Goal: Answer question/provide support: Share knowledge or assist other users

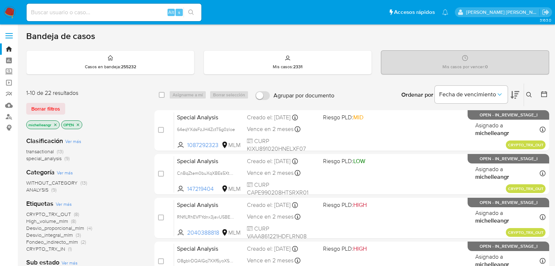
click at [57, 123] on icon "close-filter" at bounding box center [55, 124] width 4 height 4
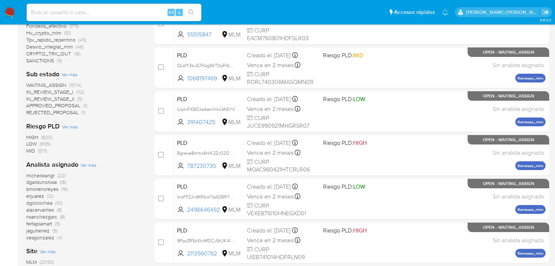
scroll to position [291, 0]
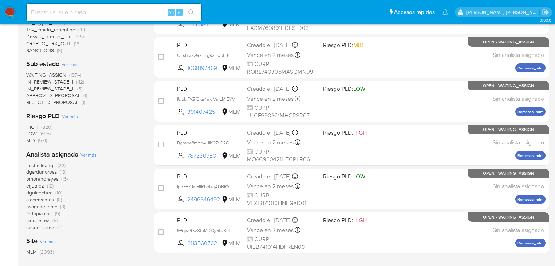
click at [50, 166] on span "michelleangr" at bounding box center [40, 164] width 28 height 7
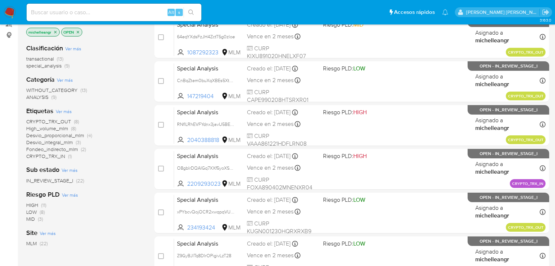
scroll to position [87, 0]
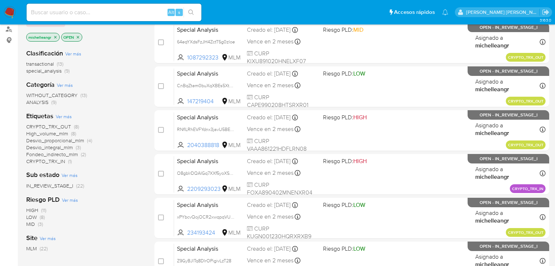
click at [59, 134] on span "High_volume_mlm" at bounding box center [47, 133] width 42 height 7
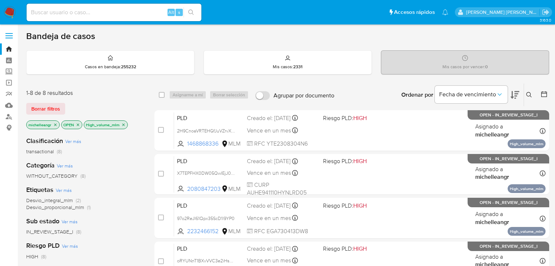
click at [125, 123] on icon "close-filter" at bounding box center [123, 124] width 4 height 4
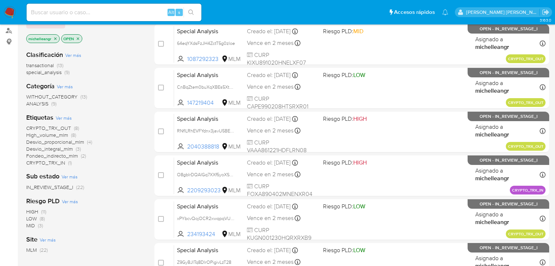
scroll to position [87, 0]
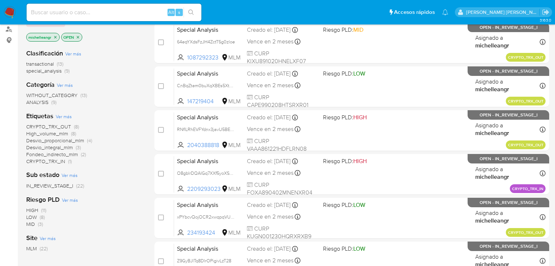
click at [64, 141] on span "Desvio_proporcional_mlm" at bounding box center [55, 140] width 58 height 7
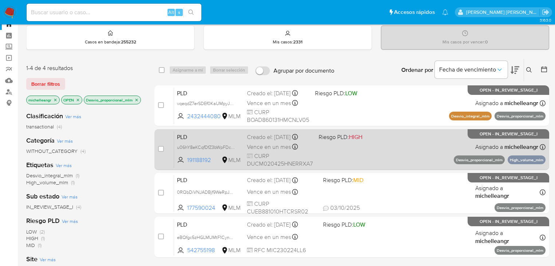
scroll to position [58, 0]
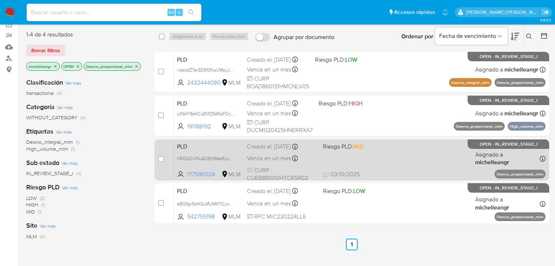
click at [227, 150] on span "PLD" at bounding box center [209, 145] width 64 height 9
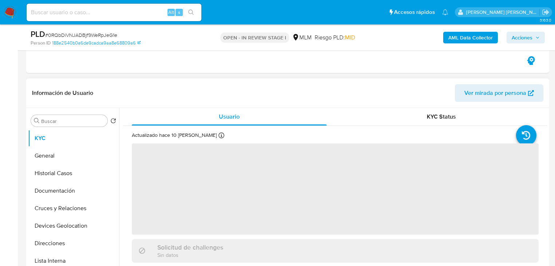
scroll to position [146, 0]
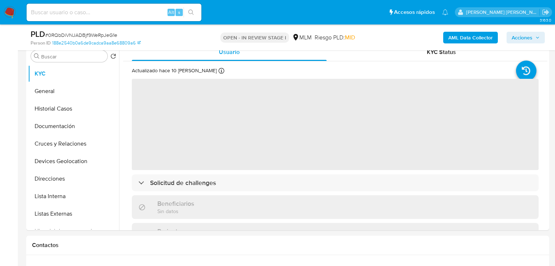
select select "10"
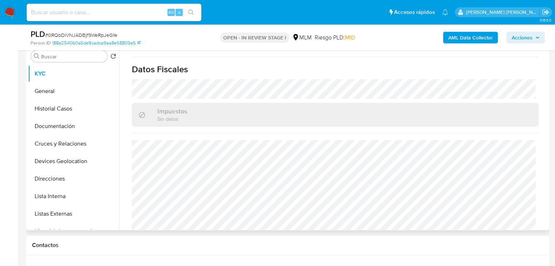
scroll to position [453, 0]
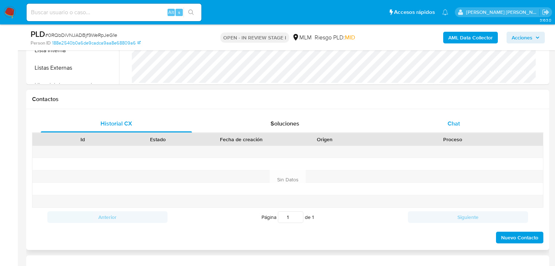
click at [462, 127] on div "Chat" at bounding box center [453, 123] width 151 height 17
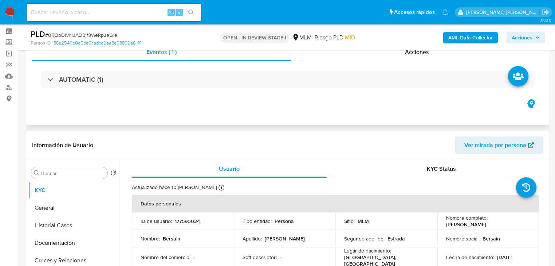
scroll to position [0, 0]
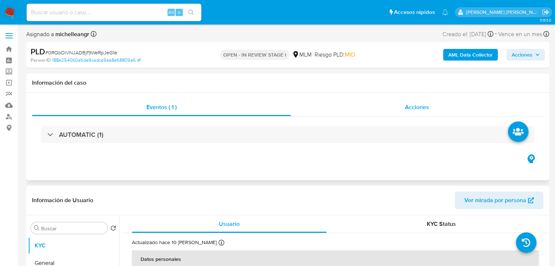
click at [416, 101] on div "Acciones" at bounding box center [417, 106] width 253 height 17
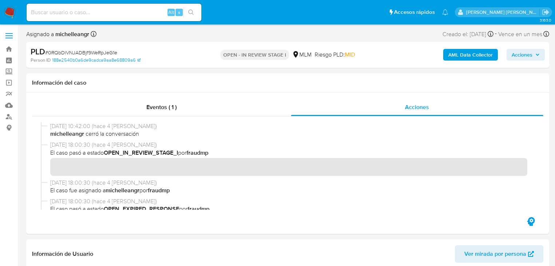
click at [70, 55] on span "# 0RQbDiVNJADBjf9WeRpJeG1e" at bounding box center [81, 52] width 72 height 7
click at [70, 54] on span "# 0RQbDiVNJADBjf9WeRpJeG1e" at bounding box center [81, 52] width 72 height 7
copy span "0RQbDiVNJADBjf9WeRpJeG1e"
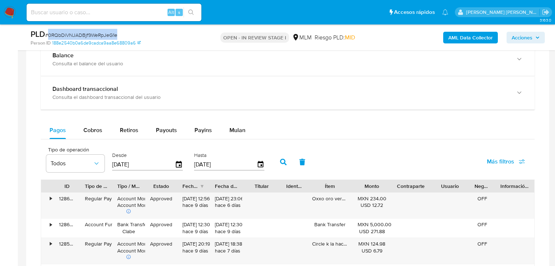
scroll to position [728, 0]
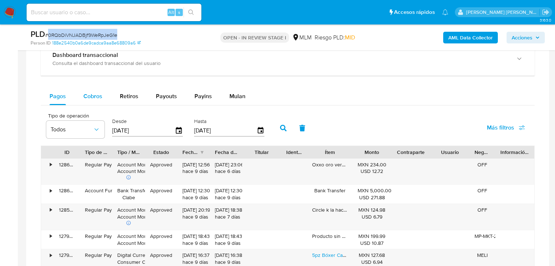
click at [106, 97] on button "Cobros" at bounding box center [93, 95] width 36 height 17
select select "10"
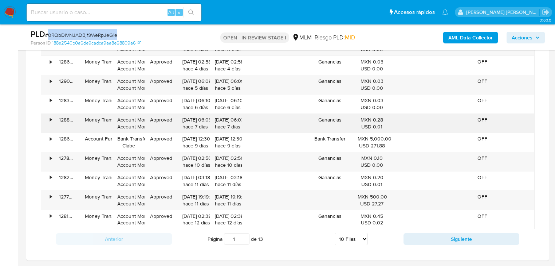
scroll to position [903, 0]
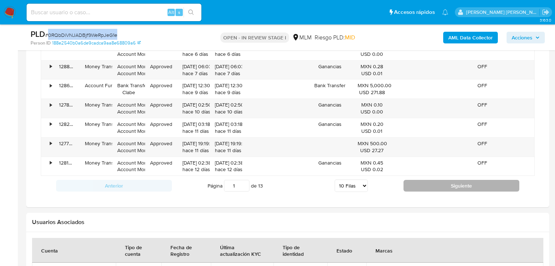
click at [413, 185] on button "Siguiente" at bounding box center [462, 186] width 116 height 12
type input "2"
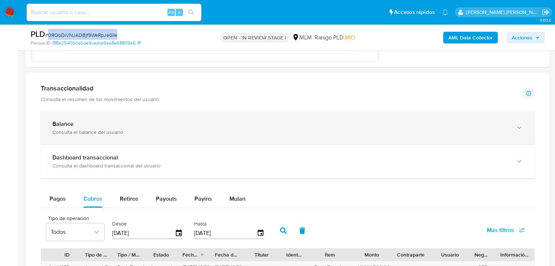
scroll to position [612, 0]
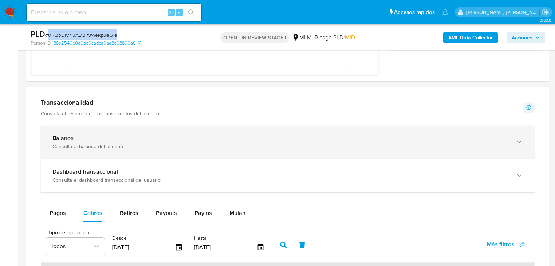
click at [125, 150] on div "Balance Consulta el balance del usuario" at bounding box center [288, 141] width 494 height 33
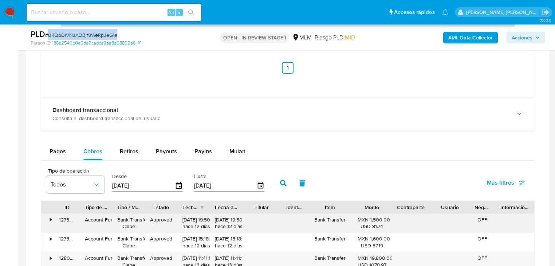
scroll to position [962, 0]
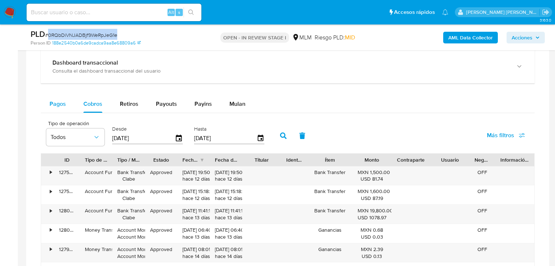
click at [63, 103] on span "Pagos" at bounding box center [58, 103] width 16 height 8
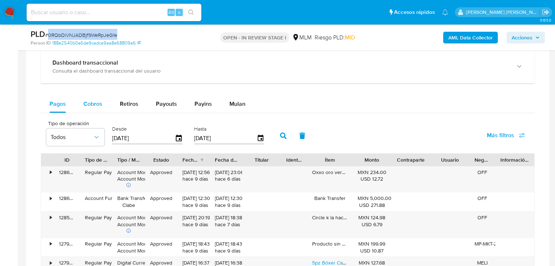
click at [99, 105] on span "Cobros" at bounding box center [92, 103] width 19 height 8
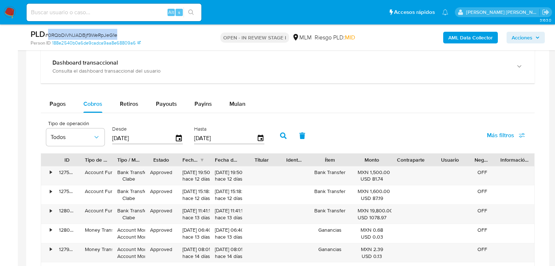
type button "1"
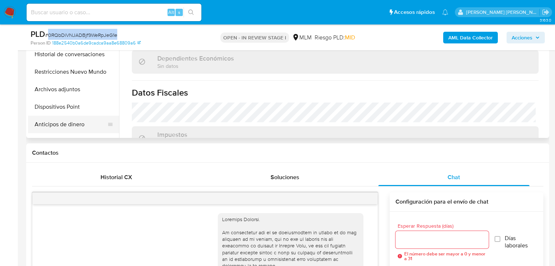
scroll to position [117, 0]
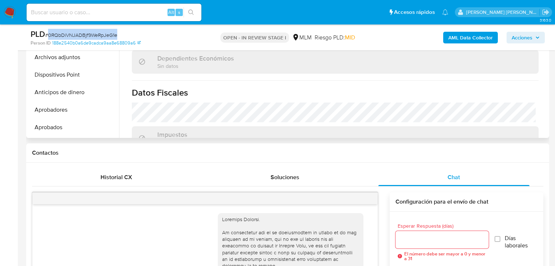
drag, startPoint x: 79, startPoint y: 59, endPoint x: 247, endPoint y: 91, distance: 171.3
click at [79, 58] on button "Archivos adjuntos" at bounding box center [73, 56] width 91 height 17
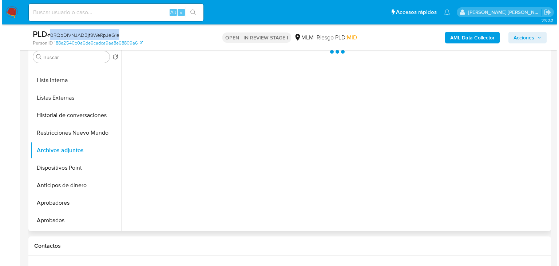
scroll to position [146, 0]
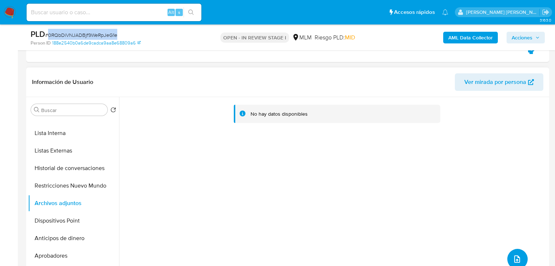
click at [517, 253] on button "upload-file" at bounding box center [517, 258] width 20 height 20
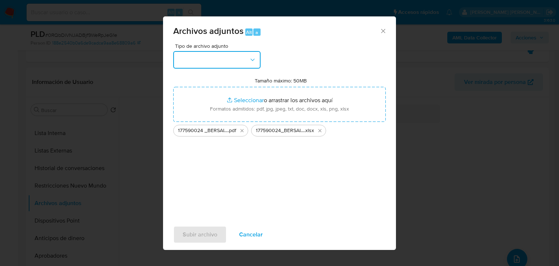
click at [223, 56] on button "button" at bounding box center [216, 59] width 87 height 17
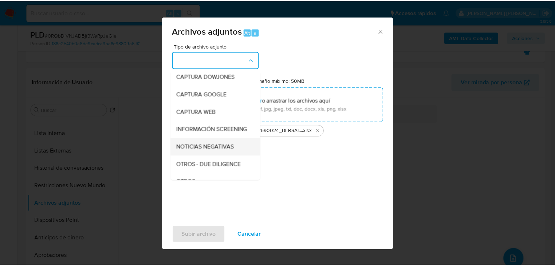
scroll to position [50, 0]
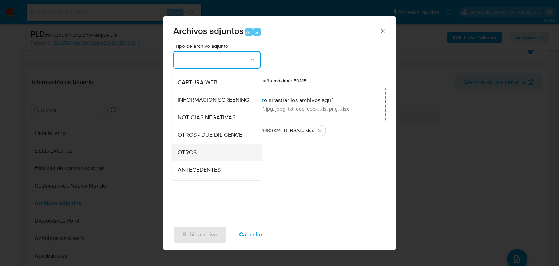
click at [190, 154] on div "OTROS" at bounding box center [215, 151] width 74 height 17
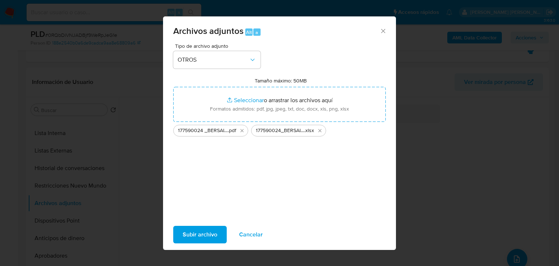
click at [200, 230] on span "Subir archivo" at bounding box center [200, 234] width 35 height 16
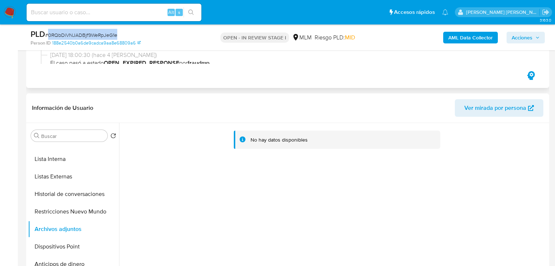
scroll to position [0, 0]
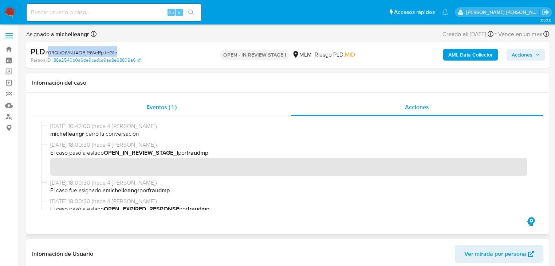
click at [162, 109] on span "Eventos ( 1 )" at bounding box center [161, 107] width 30 height 8
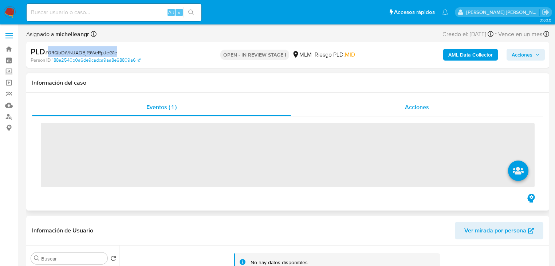
click at [411, 104] on span "Acciones" at bounding box center [417, 107] width 24 height 8
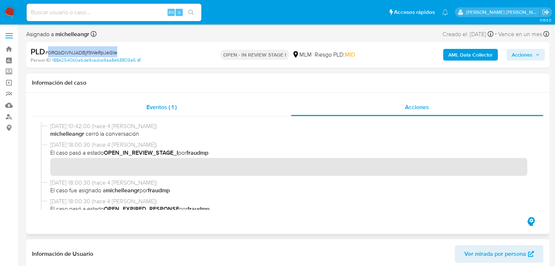
click at [178, 111] on div "Eventos ( 1 )" at bounding box center [161, 106] width 259 height 17
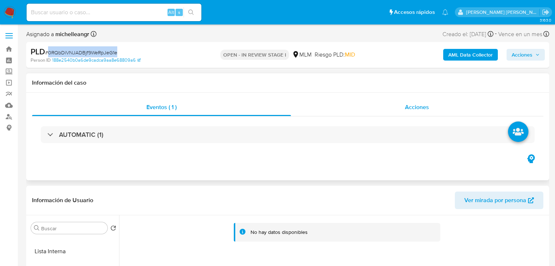
click at [407, 106] on span "Acciones" at bounding box center [417, 107] width 24 height 8
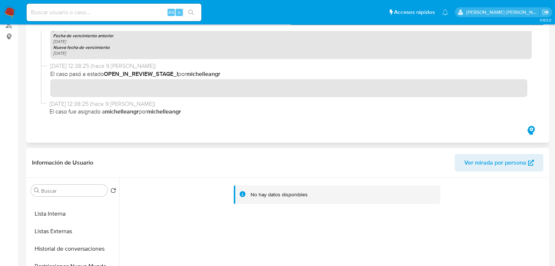
scroll to position [146, 0]
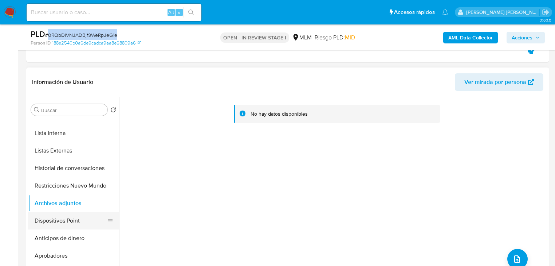
click at [78, 219] on button "Dispositivos Point" at bounding box center [70, 220] width 85 height 17
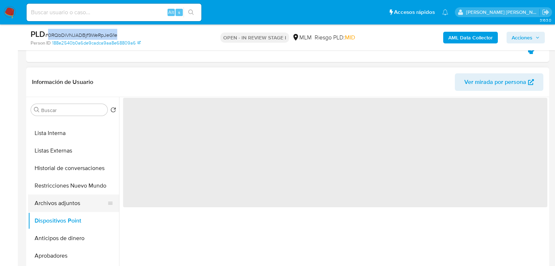
click at [71, 205] on button "Archivos adjuntos" at bounding box center [70, 202] width 85 height 17
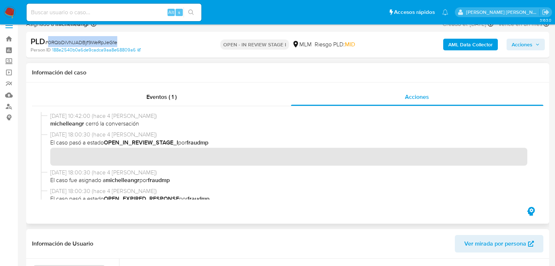
scroll to position [0, 0]
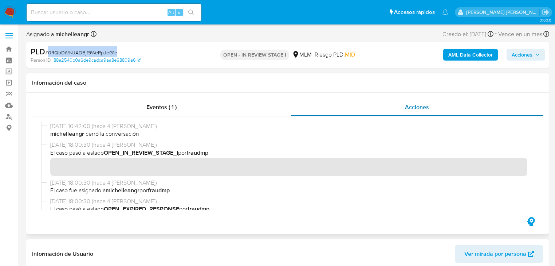
drag, startPoint x: 160, startPoint y: 106, endPoint x: 296, endPoint y: 106, distance: 136.2
click at [162, 105] on span "Eventos ( 1 )" at bounding box center [161, 107] width 30 height 8
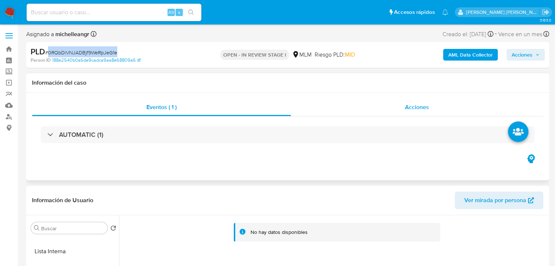
click at [402, 107] on div "Acciones" at bounding box center [417, 106] width 253 height 17
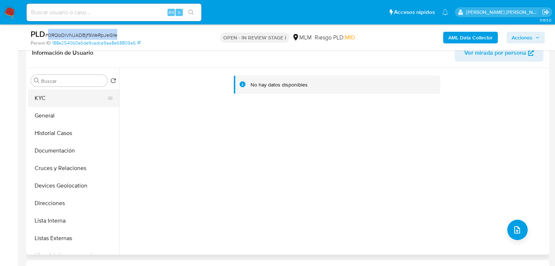
click at [55, 99] on button "KYC" at bounding box center [70, 97] width 85 height 17
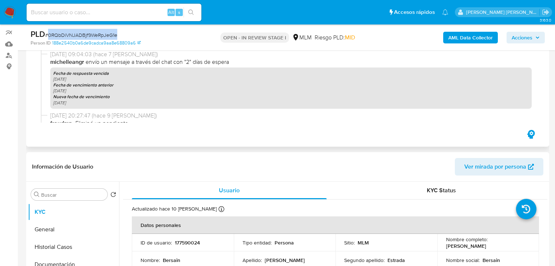
scroll to position [58, 0]
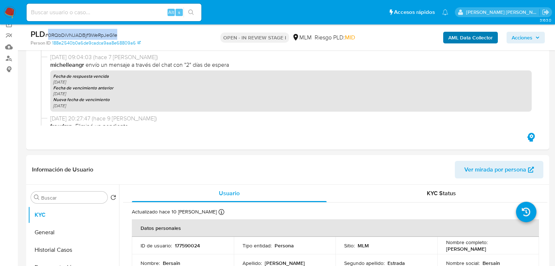
drag, startPoint x: 525, startPoint y: 39, endPoint x: 483, endPoint y: 41, distance: 42.3
click at [524, 39] on span "Acciones" at bounding box center [522, 38] width 21 height 12
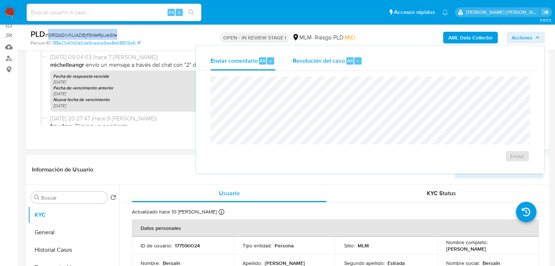
click at [342, 61] on span "Resolución del caso" at bounding box center [319, 60] width 52 height 8
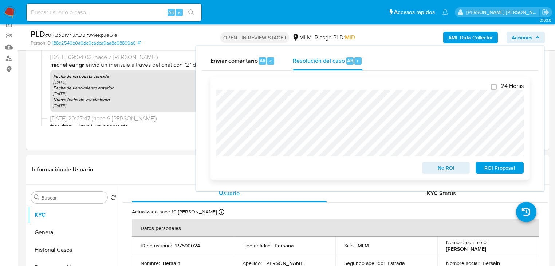
click at [489, 169] on span "ROI Proposal" at bounding box center [500, 167] width 38 height 10
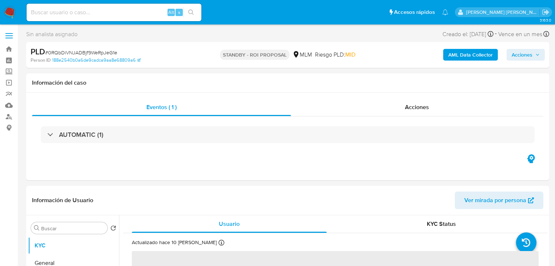
select select "10"
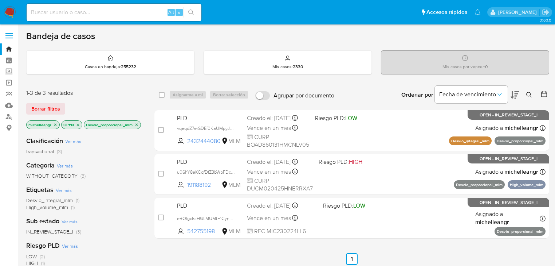
click at [135, 123] on icon "close-filter" at bounding box center [136, 124] width 4 height 4
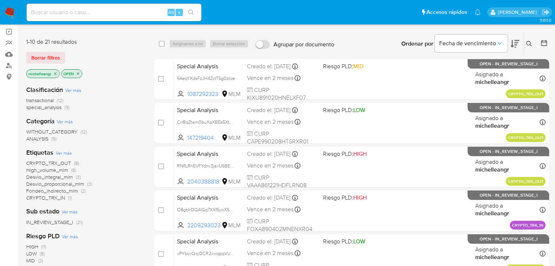
scroll to position [117, 0]
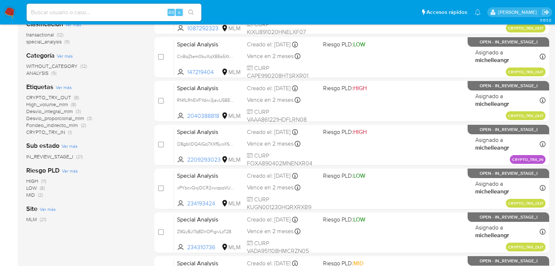
click at [61, 104] on span "High_volume_mlm" at bounding box center [47, 104] width 42 height 7
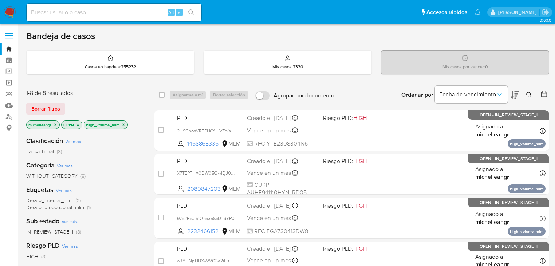
click at [123, 125] on icon "close-filter" at bounding box center [123, 124] width 4 height 4
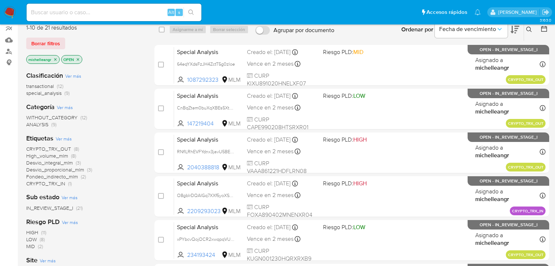
scroll to position [87, 0]
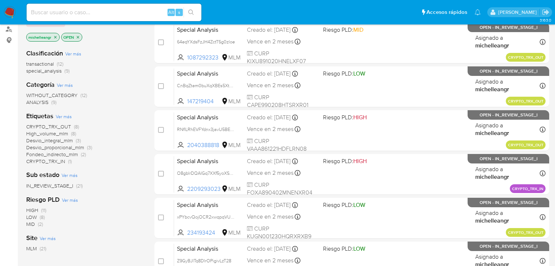
click at [58, 145] on span "Desvio_proporcional_mlm" at bounding box center [55, 146] width 58 height 7
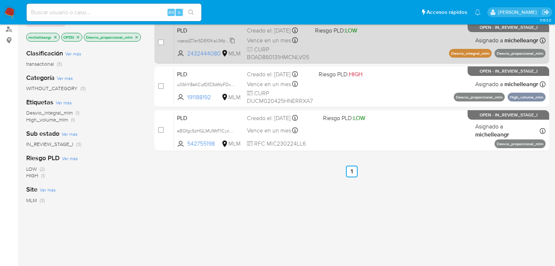
click at [231, 44] on span "vqeqdZ7erSDEf0KaUMpyJDU3" at bounding box center [208, 40] width 62 height 8
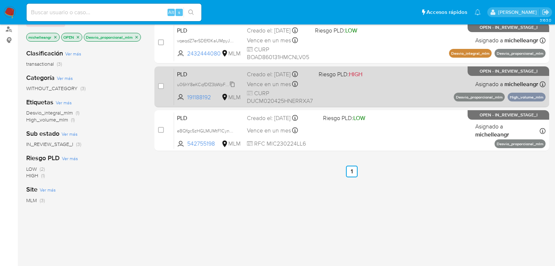
click at [232, 82] on span "u06hY8eKCqfDfZ3bWpFDcGWK" at bounding box center [209, 84] width 64 height 8
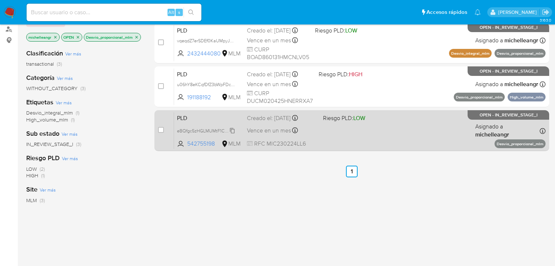
click at [232, 130] on span "eBQfgc5zHGLMUMtF1CyndAr1" at bounding box center [207, 130] width 61 height 8
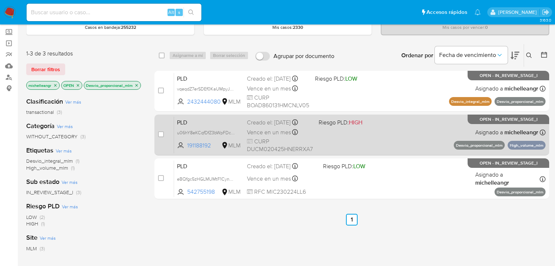
scroll to position [29, 0]
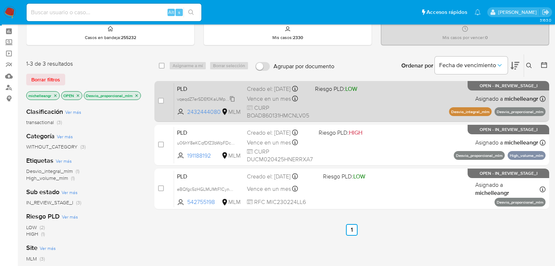
click at [233, 102] on span "vqeqdZ7erSDEf0KaUMpyJDU3" at bounding box center [208, 98] width 62 height 8
click at [219, 89] on span "PLD" at bounding box center [209, 87] width 64 height 9
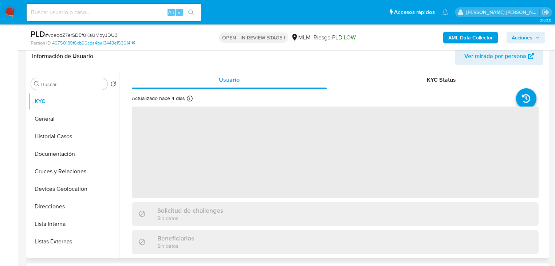
scroll to position [146, 0]
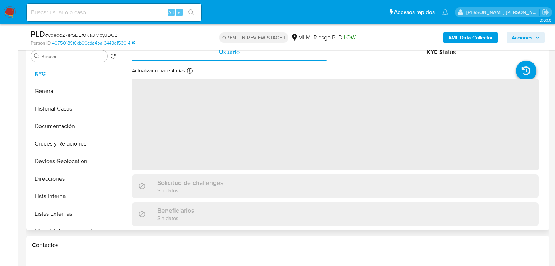
select select "10"
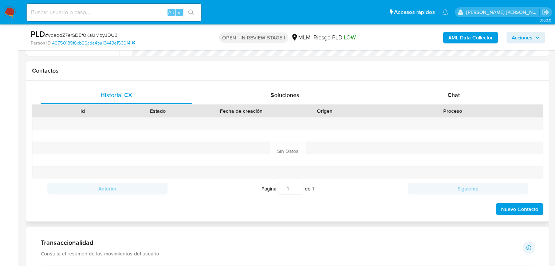
scroll to position [321, 0]
click at [449, 91] on span "Chat" at bounding box center [454, 94] width 12 height 8
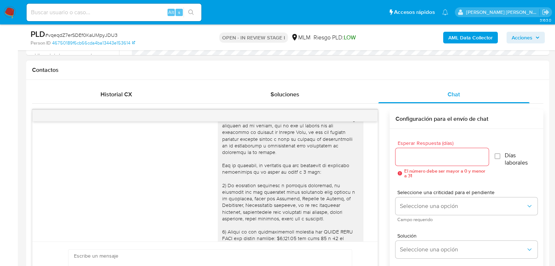
click at [370, 120] on div at bounding box center [204, 116] width 345 height 12
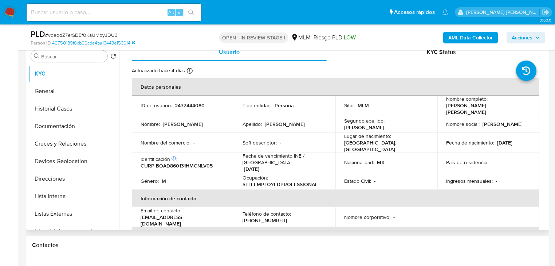
scroll to position [0, 0]
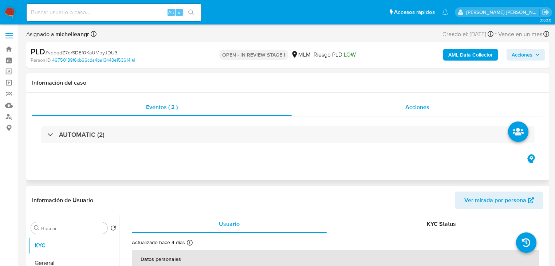
click at [430, 107] on div "Acciones" at bounding box center [418, 106] width 252 height 17
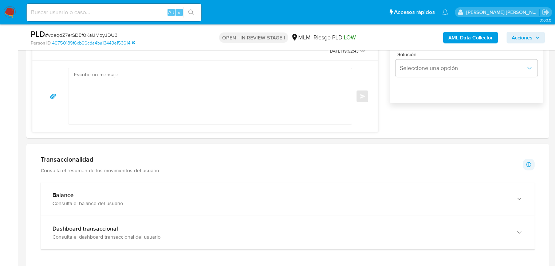
scroll to position [612, 0]
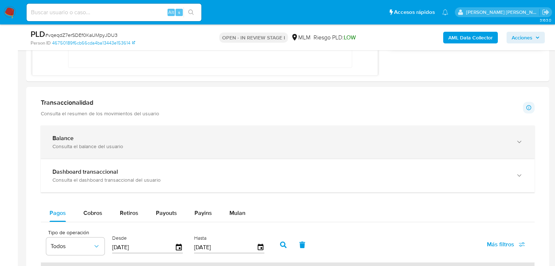
drag, startPoint x: 119, startPoint y: 130, endPoint x: 123, endPoint y: 130, distance: 4.0
click at [120, 129] on div "Balance Consulta el balance del usuario" at bounding box center [288, 141] width 494 height 33
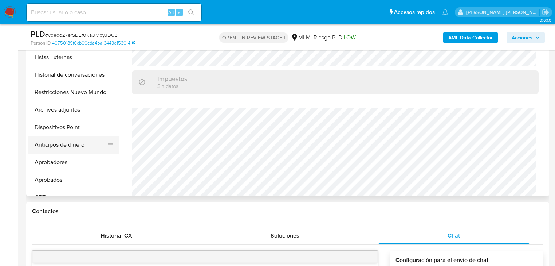
scroll to position [146, 0]
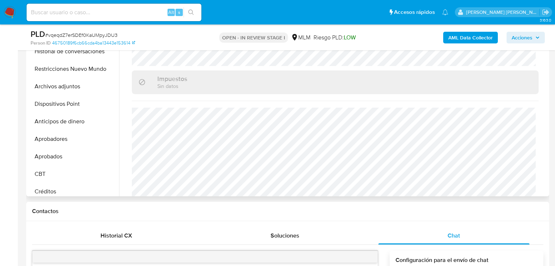
drag, startPoint x: 64, startPoint y: 87, endPoint x: 249, endPoint y: 99, distance: 185.7
click at [64, 87] on button "Archivos adjuntos" at bounding box center [73, 86] width 91 height 17
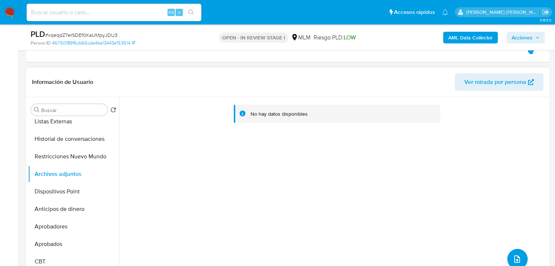
click at [515, 257] on icon "upload-file" at bounding box center [517, 258] width 9 height 9
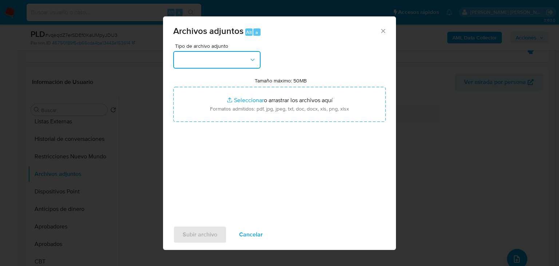
click at [220, 64] on button "button" at bounding box center [216, 59] width 87 height 17
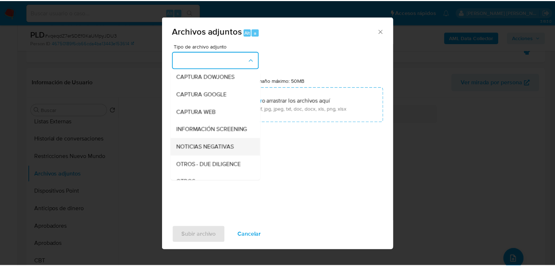
scroll to position [50, 0]
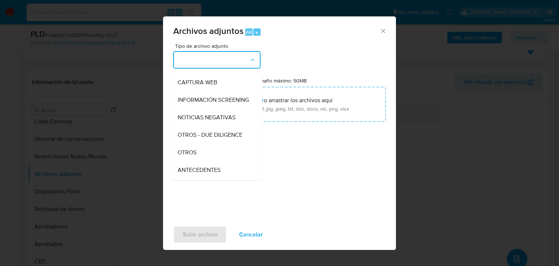
click at [207, 161] on div "OTROS" at bounding box center [215, 151] width 74 height 17
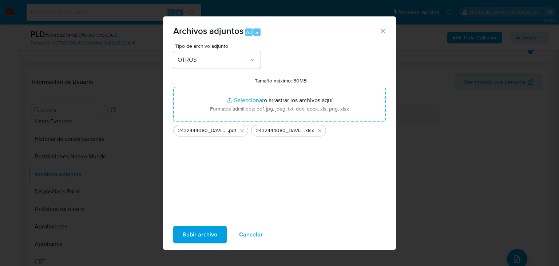
drag, startPoint x: 237, startPoint y: 94, endPoint x: 205, endPoint y: 233, distance: 143.1
click at [205, 233] on span "Subir archivo" at bounding box center [200, 234] width 35 height 16
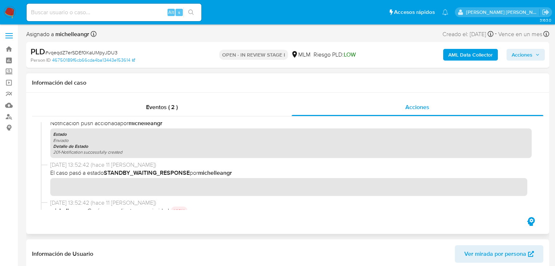
scroll to position [123, 0]
drag, startPoint x: 163, startPoint y: 104, endPoint x: 200, endPoint y: 114, distance: 37.6
click at [164, 105] on span "Eventos ( 2 )" at bounding box center [162, 107] width 32 height 8
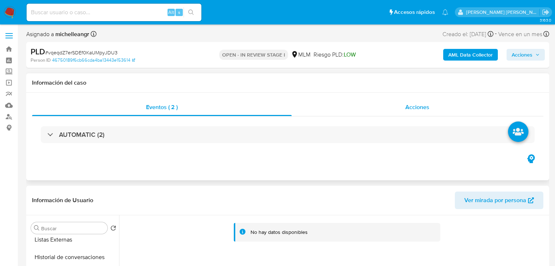
click at [414, 112] on div "Acciones" at bounding box center [418, 106] width 252 height 17
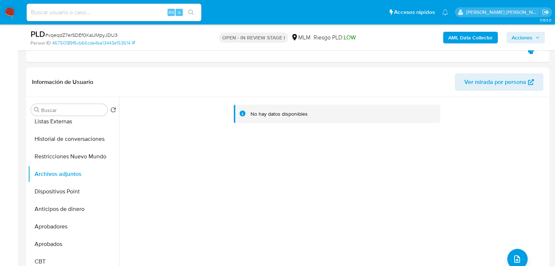
scroll to position [291, 0]
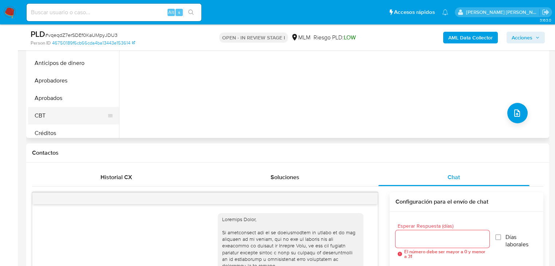
click at [62, 114] on button "CBT" at bounding box center [70, 115] width 85 height 17
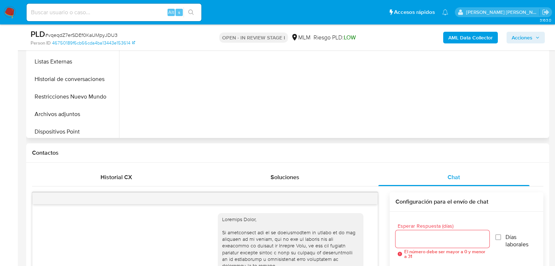
scroll to position [58, 0]
click at [70, 96] on button "Restricciones Nuevo Mundo" at bounding box center [70, 97] width 85 height 17
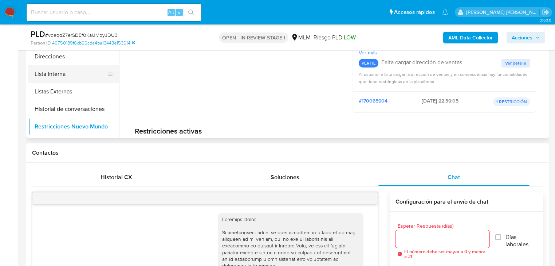
scroll to position [0, 0]
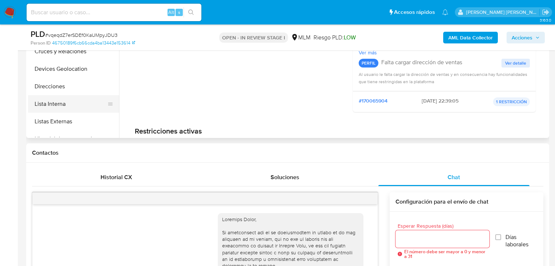
click at [70, 95] on button "Lista Interna" at bounding box center [70, 103] width 85 height 17
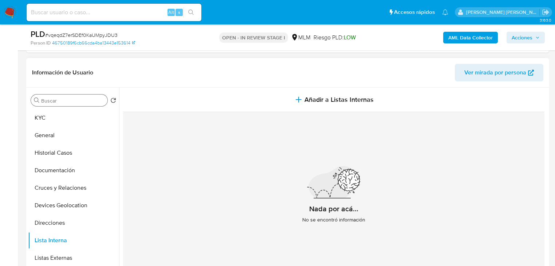
scroll to position [146, 0]
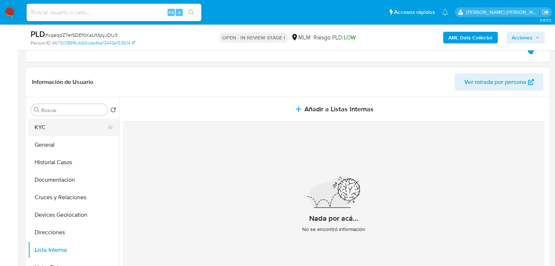
click at [68, 124] on button "KYC" at bounding box center [70, 126] width 85 height 17
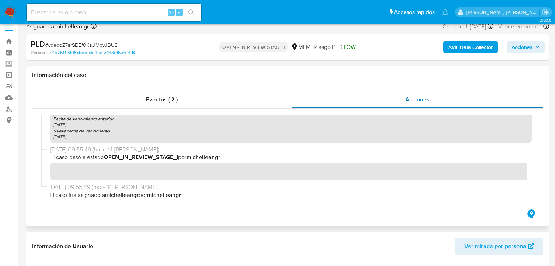
scroll to position [0, 0]
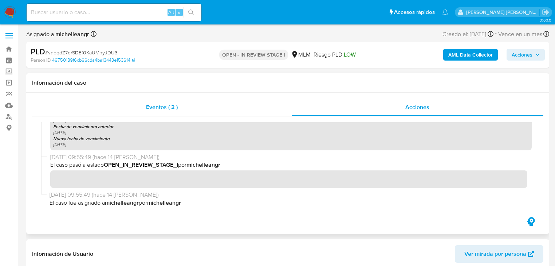
click at [153, 109] on span "Eventos ( 2 )" at bounding box center [162, 107] width 32 height 8
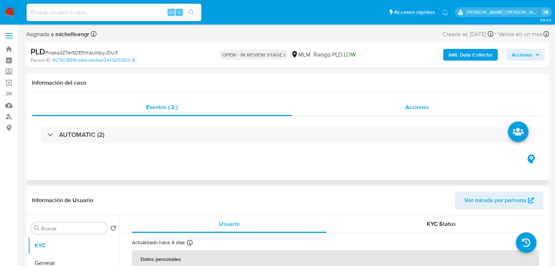
click at [424, 110] on span "Acciones" at bounding box center [417, 107] width 24 height 8
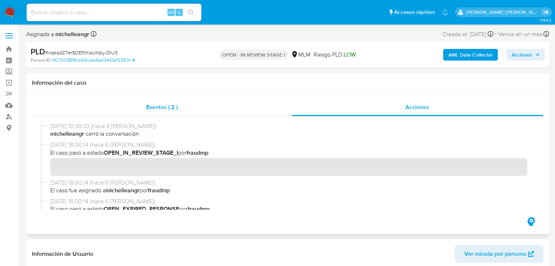
click at [141, 105] on div "Eventos ( 2 )" at bounding box center [162, 106] width 260 height 17
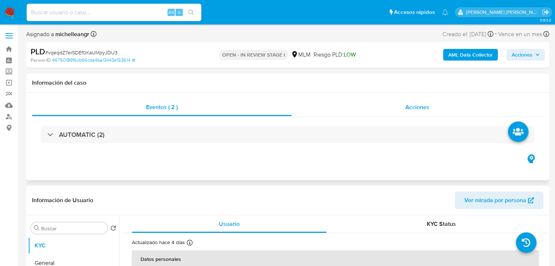
click at [410, 109] on span "Acciones" at bounding box center [417, 107] width 24 height 8
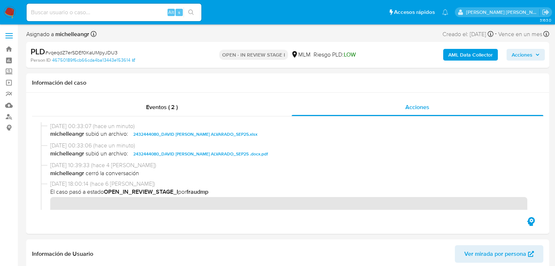
click at [515, 55] on span "Acciones" at bounding box center [522, 55] width 21 height 12
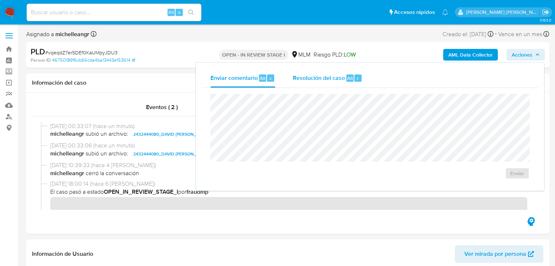
click at [318, 76] on span "Resolución del caso" at bounding box center [319, 78] width 52 height 8
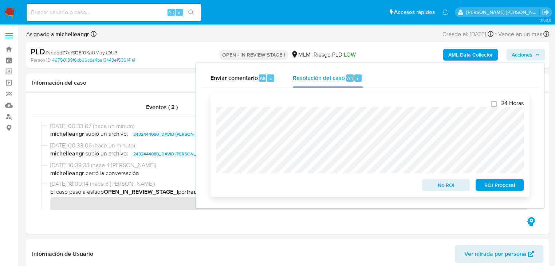
click at [485, 183] on span "ROI Proposal" at bounding box center [500, 185] width 38 height 10
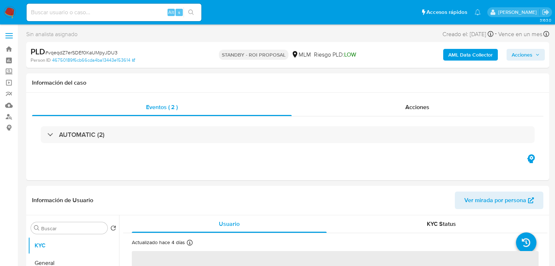
select select "10"
click at [84, 17] on div "Alt s" at bounding box center [114, 12] width 175 height 17
click at [84, 16] on input at bounding box center [114, 12] width 175 height 9
paste input "LZPIQWeLKiHdHPojYAEqjAn8"
type input "LZPIQWeLKiHdHPojYAEqjAn8"
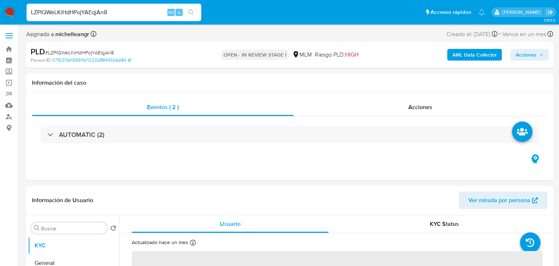
select select "10"
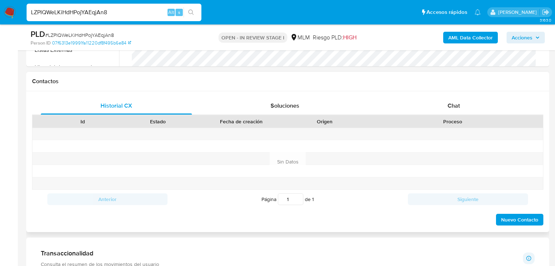
scroll to position [321, 0]
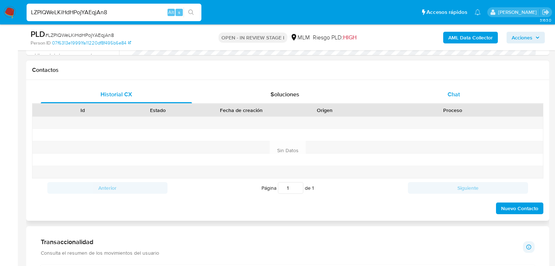
click at [451, 96] on span "Chat" at bounding box center [454, 94] width 12 height 8
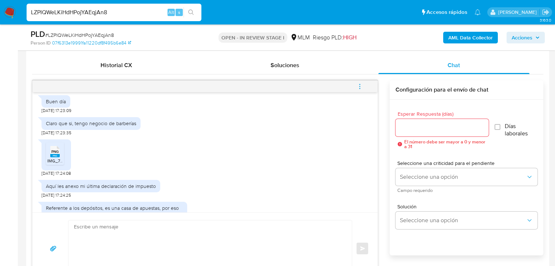
scroll to position [277, 0]
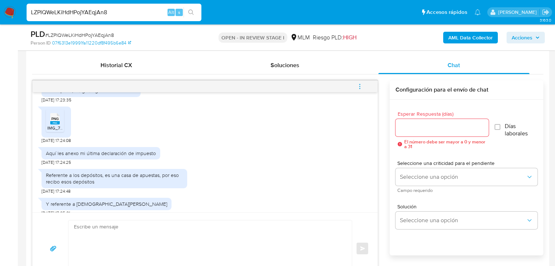
click at [54, 117] on span "PNG" at bounding box center [54, 118] width 7 height 5
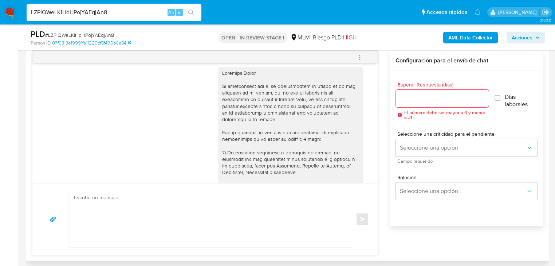
scroll to position [0, 0]
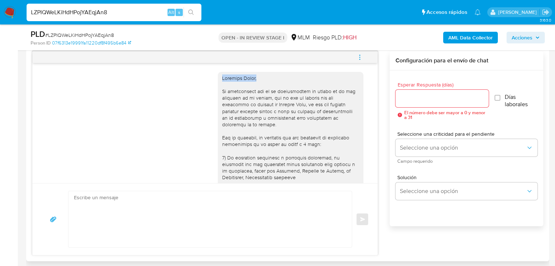
drag, startPoint x: 236, startPoint y: 79, endPoint x: 217, endPoint y: 78, distance: 18.9
click at [222, 78] on div at bounding box center [290, 184] width 137 height 219
copy div "[PERSON_NAME],"
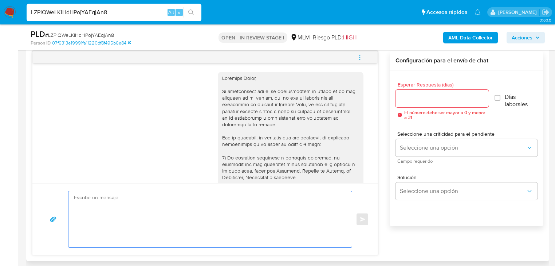
click at [130, 200] on textarea at bounding box center [208, 219] width 269 height 56
paste textarea "[PERSON_NAME],"
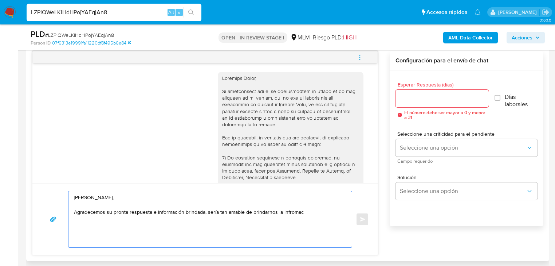
drag, startPoint x: 312, startPoint y: 213, endPoint x: 250, endPoint y: 211, distance: 61.6
click at [250, 211] on textarea "[PERSON_NAME], Agradecemos su pronta respuesta e información brindada, sería ta…" at bounding box center [208, 219] width 269 height 56
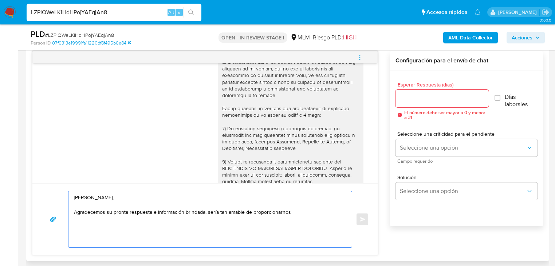
scroll to position [58, 0]
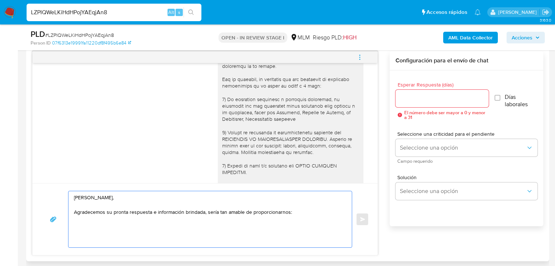
paste textarea ", nombre comercial, redes sociales, sitio web y ubicación."
click at [293, 214] on textarea "Estimado David, Agradecemos su pronta respuesta e información brindada, sería t…" at bounding box center [208, 219] width 269 height 56
click at [163, 219] on textarea "Estimado David, Agradecemos su pronta respuesta e información brindada, sería t…" at bounding box center [208, 219] width 269 height 56
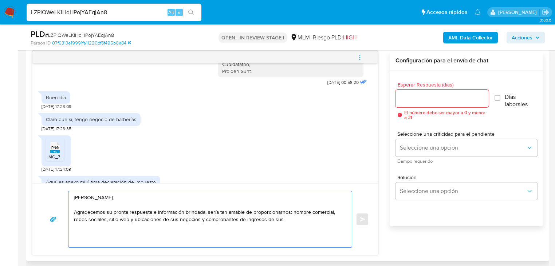
scroll to position [219, 0]
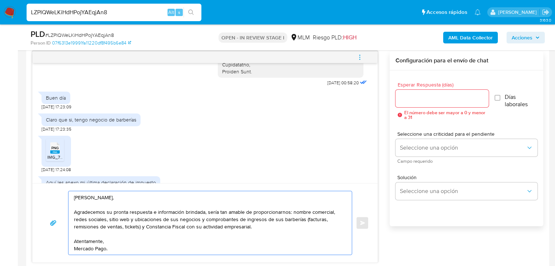
type textarea "Estimado David, Agradecemos su pronta respuesta e información brindada, sería t…"
click at [435, 99] on input "Esperar Respuesta (días)" at bounding box center [442, 98] width 93 height 9
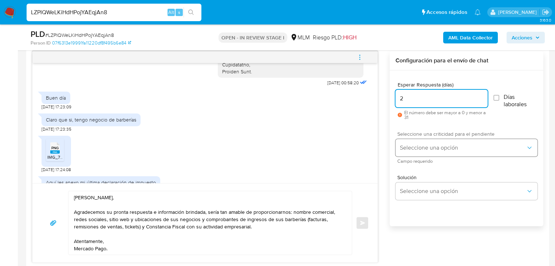
type input "2"
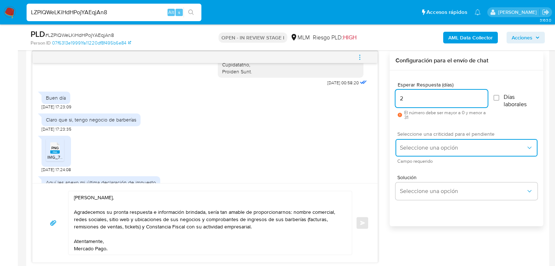
click at [424, 150] on span "Seleccione una opción" at bounding box center [463, 147] width 126 height 7
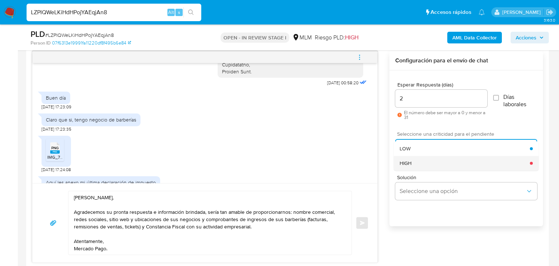
click at [413, 166] on div "HIGH" at bounding box center [465, 163] width 130 height 15
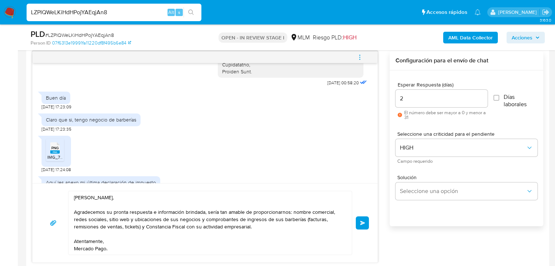
click at [364, 223] on span "Enviar" at bounding box center [362, 222] width 5 height 4
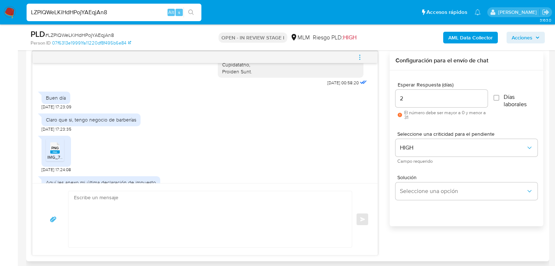
scroll to position [429, 0]
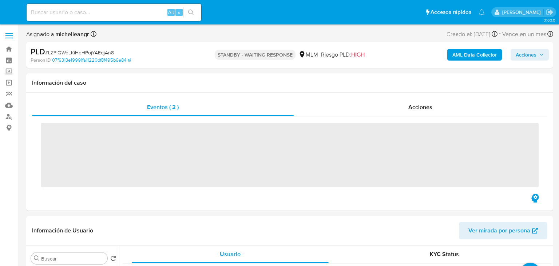
select select "10"
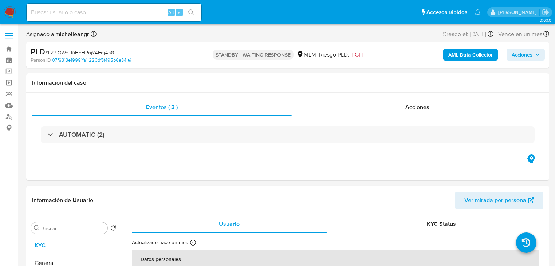
click at [90, 6] on div "Alt s" at bounding box center [114, 12] width 175 height 17
click at [91, 8] on input at bounding box center [114, 12] width 175 height 9
paste input "9JlHO7MnbKaQzRjoh2CuCHR2"
type input "9JlHO7MnbKaQzRjoh2CuCHR2"
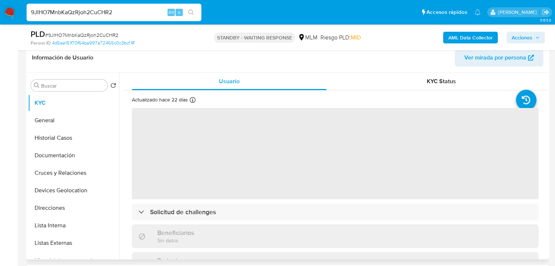
select select "10"
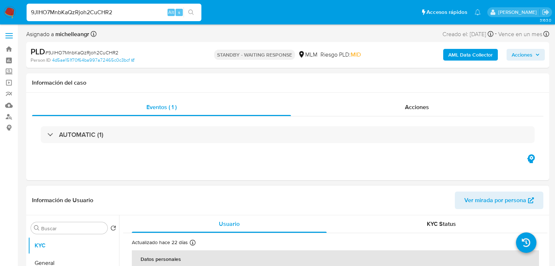
click at [115, 12] on input "9JlHO7MnbKaQzRjoh2CuCHR2" at bounding box center [114, 12] width 175 height 9
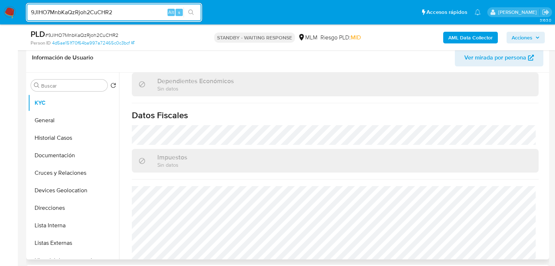
scroll to position [453, 0]
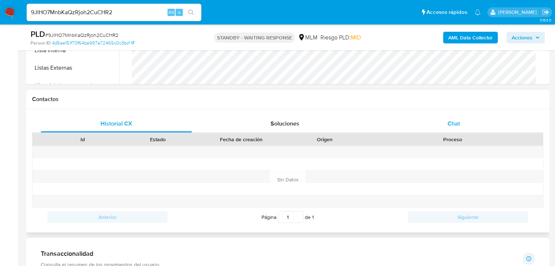
click at [451, 130] on div "Chat" at bounding box center [453, 123] width 151 height 17
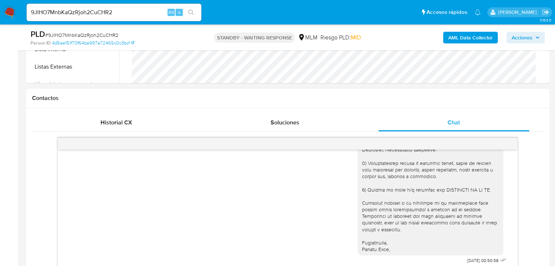
scroll to position [291, 0]
click at [0, 3] on nav "Pausado Ver notificaciones 9JlHO7MnbKaQzRjoh2CuCHR2 Alt s Accesos rápidos Presi…" at bounding box center [277, 12] width 555 height 24
paste input "DXYBRMZW851t6fw2sWHbVhU6"
click at [115, 9] on input "DXYBRMZW851t6fw2sWHbVhU6CuCHR2" at bounding box center [114, 12] width 175 height 9
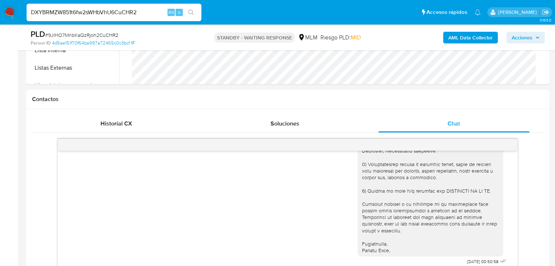
click at [115, 9] on input "DXYBRMZW851t6fw2sWHbVhU6CuCHR2" at bounding box center [114, 12] width 175 height 9
paste input
type input "DXYBRMZW851t6fw2sWHbVhU6"
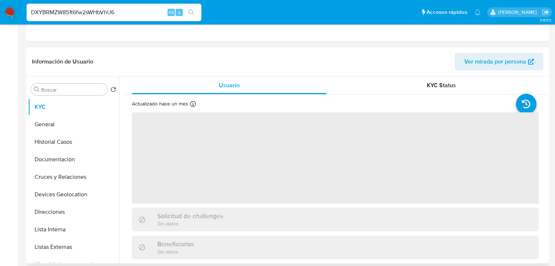
scroll to position [175, 0]
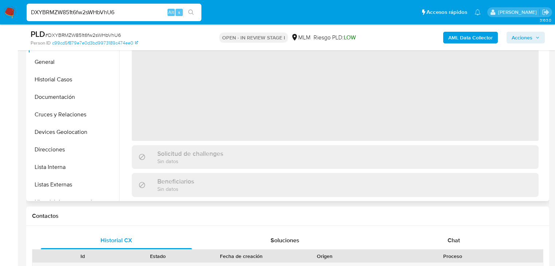
select select "10"
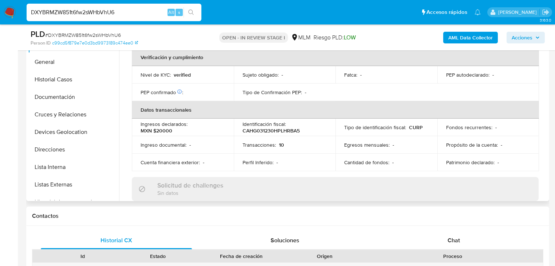
scroll to position [460, 0]
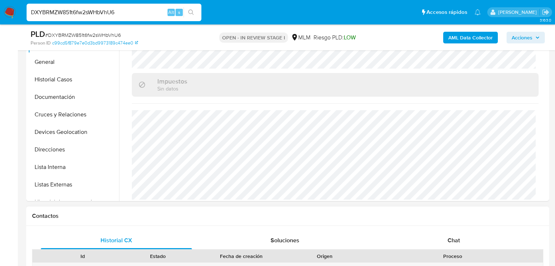
drag, startPoint x: 460, startPoint y: 240, endPoint x: 452, endPoint y: 210, distance: 31.1
click at [460, 239] on div "Chat" at bounding box center [453, 239] width 151 height 17
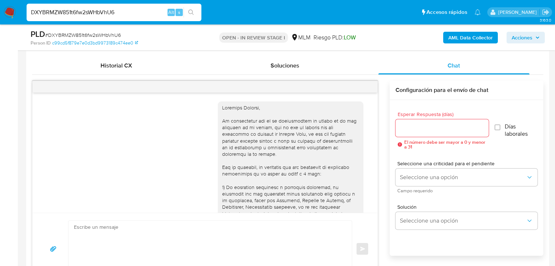
scroll to position [269, 0]
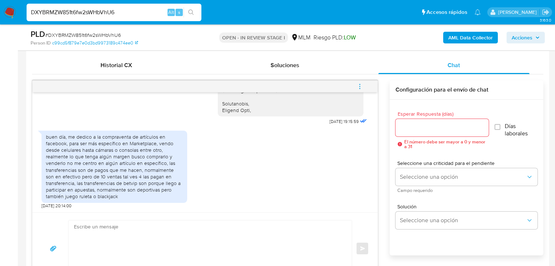
click at [203, 164] on div "buen día, me dedico a la compraventa de artículos en facebook, para ser más esp…" at bounding box center [205, 168] width 327 height 82
drag, startPoint x: 119, startPoint y: 8, endPoint x: 65, endPoint y: 3, distance: 54.4
click at [43, 4] on div "DXYBRMZW851t6fw2sWHbVhU6 Alt s" at bounding box center [114, 12] width 175 height 17
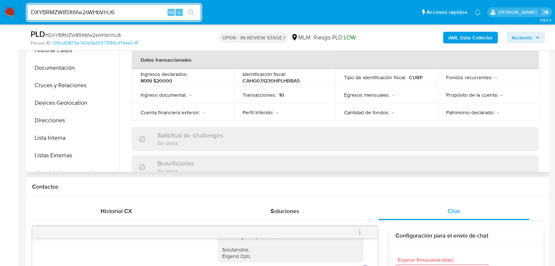
scroll to position [0, 0]
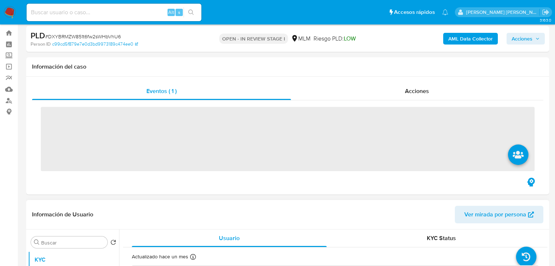
scroll to position [117, 0]
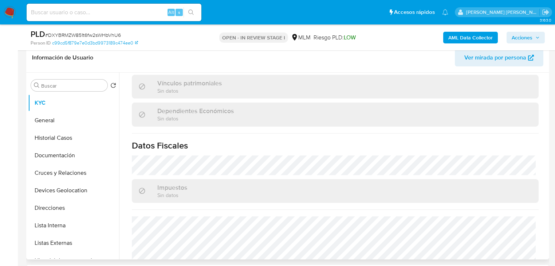
select select "10"
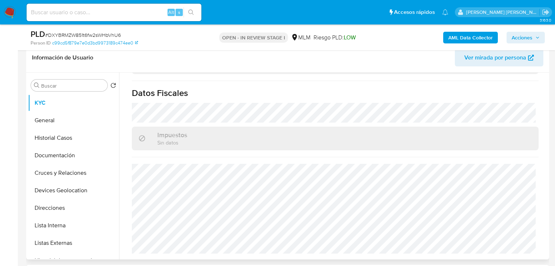
scroll to position [460, 0]
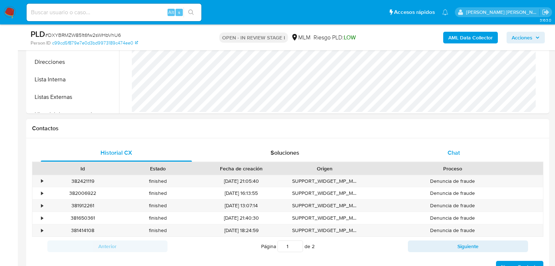
drag, startPoint x: 451, startPoint y: 152, endPoint x: 420, endPoint y: 149, distance: 31.5
click at [451, 152] on span "Chat" at bounding box center [454, 152] width 12 height 8
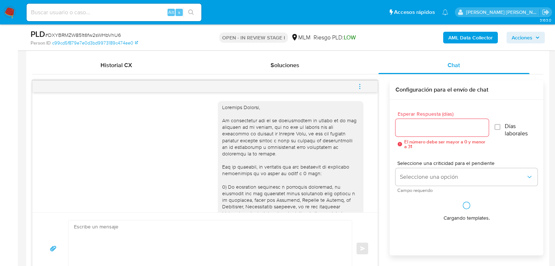
scroll to position [269, 0]
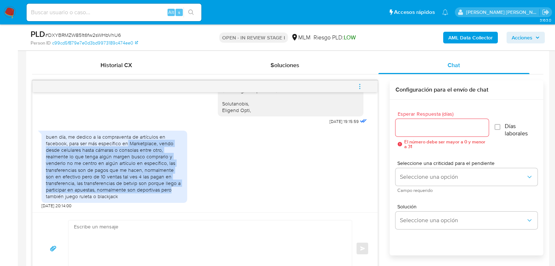
drag, startPoint x: 131, startPoint y: 144, endPoint x: 179, endPoint y: 188, distance: 64.7
click at [179, 188] on div "buen día, me dedico a la compraventa de artículos en facebook, para ser más esp…" at bounding box center [114, 166] width 137 height 66
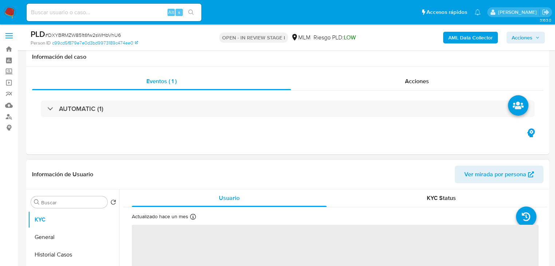
scroll to position [175, 0]
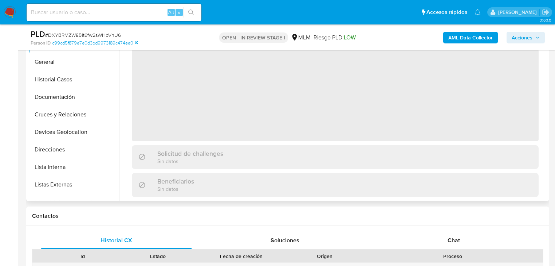
select select "10"
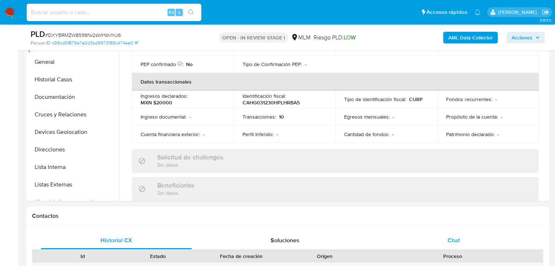
drag, startPoint x: 452, startPoint y: 241, endPoint x: 440, endPoint y: 233, distance: 14.6
click at [451, 241] on span "Chat" at bounding box center [454, 240] width 12 height 8
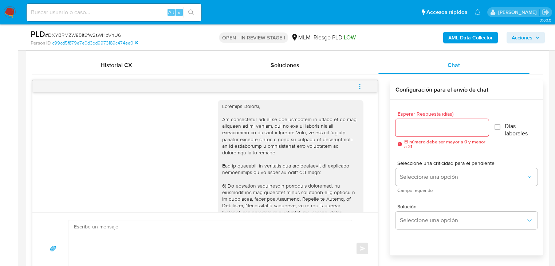
scroll to position [0, 0]
drag, startPoint x: 268, startPoint y: 106, endPoint x: 216, endPoint y: 105, distance: 51.7
click at [218, 105] on div at bounding box center [291, 243] width 146 height 284
copy div "[PERSON_NAME],"
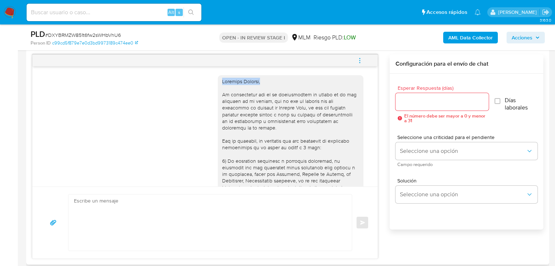
scroll to position [408, 0]
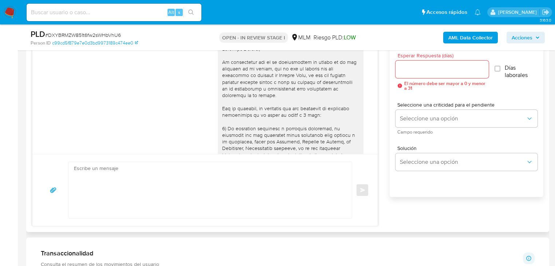
click at [109, 168] on textarea at bounding box center [208, 190] width 269 height 56
paste textarea "[PERSON_NAME],"
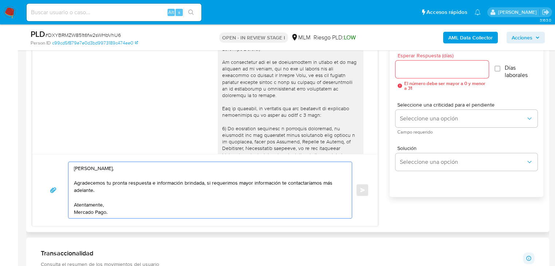
type textarea "[PERSON_NAME], Agradecemos tu pronta respuesta e información brindada, si reque…"
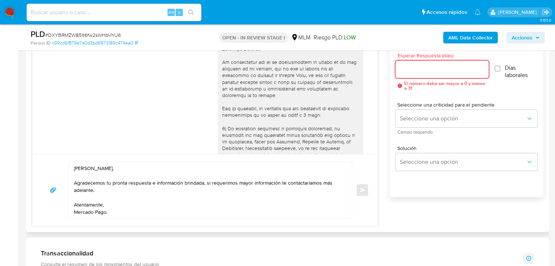
click at [422, 72] on input "Esperar Respuesta (días)" at bounding box center [442, 68] width 93 height 9
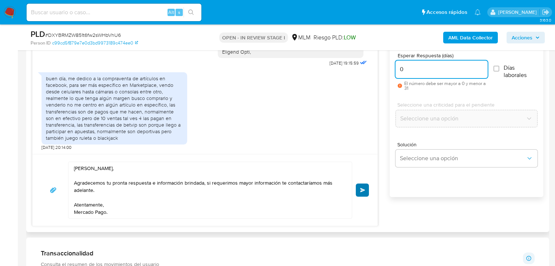
type input "0"
click at [360, 188] on span "Enviar" at bounding box center [362, 190] width 5 height 4
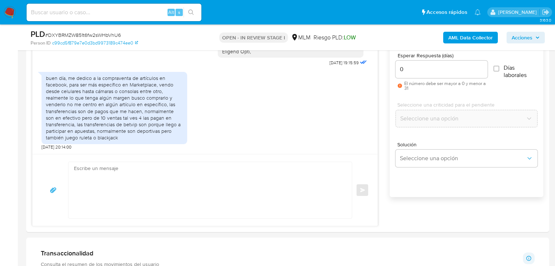
scroll to position [343, 0]
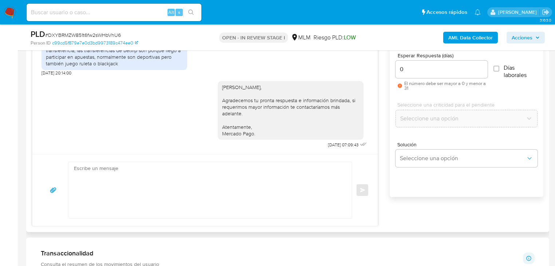
drag, startPoint x: 121, startPoint y: 103, endPoint x: 117, endPoint y: 102, distance: 4.5
click at [120, 102] on div "[PERSON_NAME], Agradecemos tu pronta respuesta e información brindada, si reque…" at bounding box center [205, 113] width 327 height 74
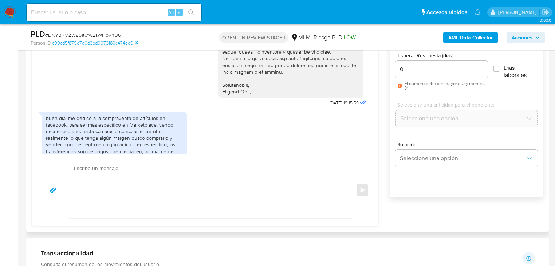
scroll to position [226, 0]
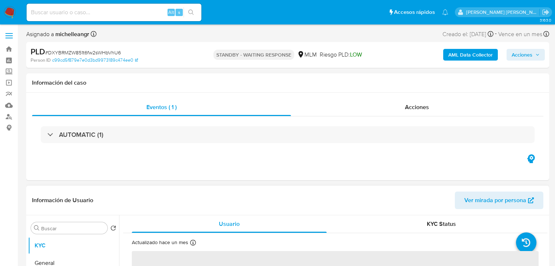
select select "10"
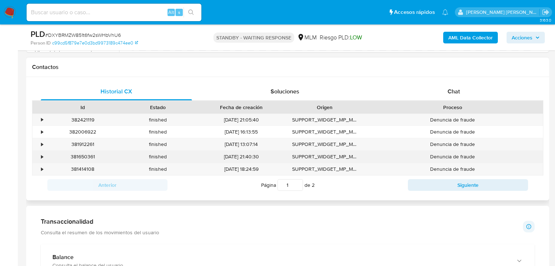
scroll to position [350, 0]
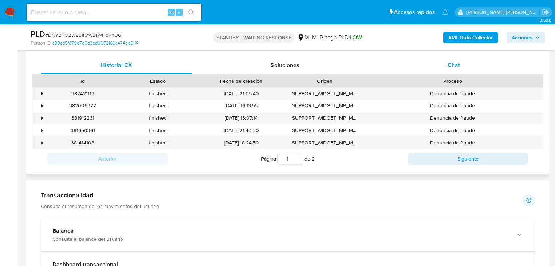
click at [457, 63] on span "Chat" at bounding box center [454, 65] width 12 height 8
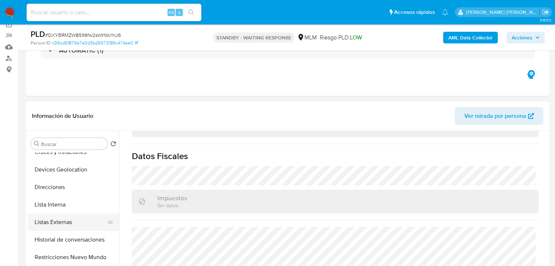
scroll to position [117, 0]
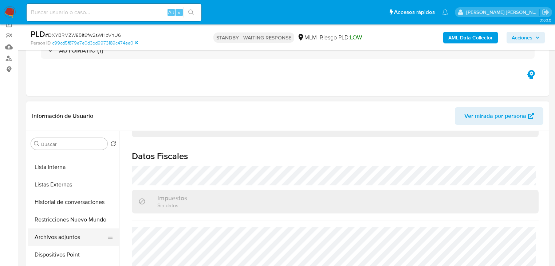
drag, startPoint x: 74, startPoint y: 197, endPoint x: 75, endPoint y: 241, distance: 44.1
click at [74, 198] on button "Historial de conversaciones" at bounding box center [73, 201] width 91 height 17
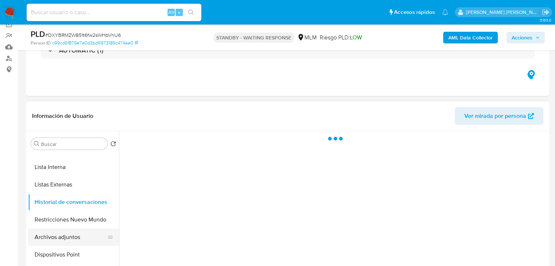
click at [73, 241] on button "Archivos adjuntos" at bounding box center [70, 236] width 85 height 17
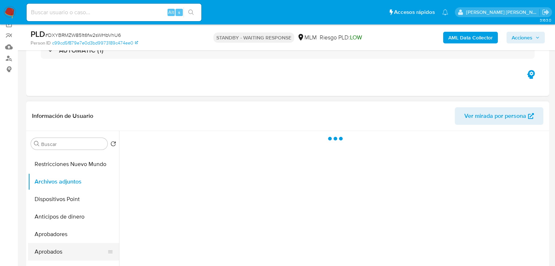
scroll to position [204, 0]
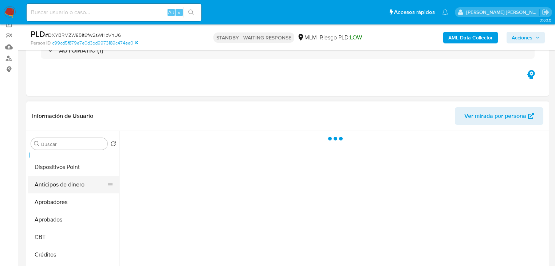
drag, startPoint x: 75, startPoint y: 195, endPoint x: 71, endPoint y: 186, distance: 9.9
click at [75, 193] on button "Aprobadores" at bounding box center [73, 201] width 91 height 17
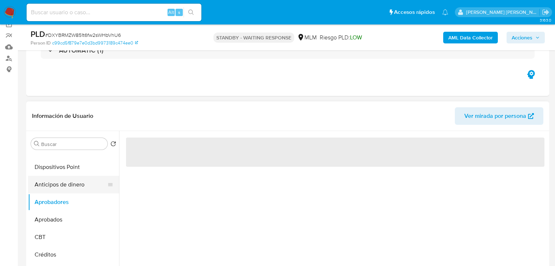
click at [73, 178] on button "Anticipos de dinero" at bounding box center [70, 184] width 85 height 17
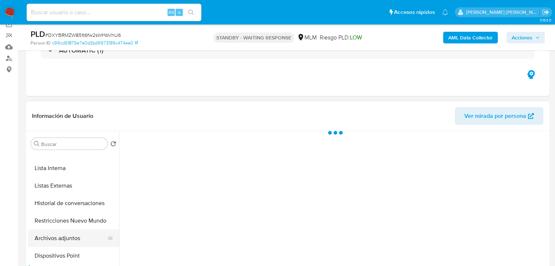
scroll to position [87, 0]
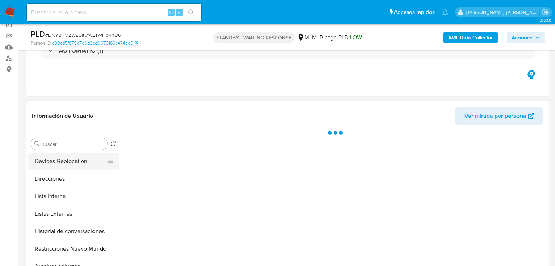
click at [70, 162] on button "Devices Geolocation" at bounding box center [70, 160] width 85 height 17
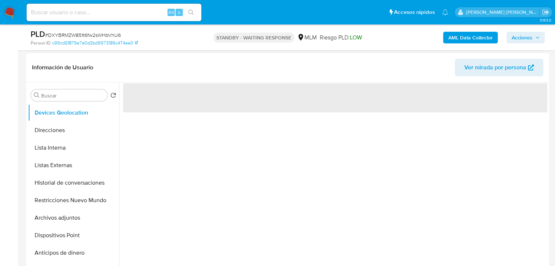
scroll to position [117, 0]
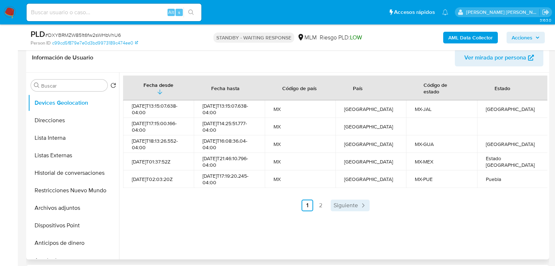
drag, startPoint x: 332, startPoint y: 212, endPoint x: 334, endPoint y: 205, distance: 6.8
click at [332, 208] on div "Fecha desde Fecha hasta Código de país País Código de estado Estado 2025-08-24T…" at bounding box center [333, 165] width 428 height 186
drag, startPoint x: 335, startPoint y: 205, endPoint x: 288, endPoint y: 204, distance: 47.0
click at [335, 205] on span "Siguiente" at bounding box center [346, 205] width 24 height 6
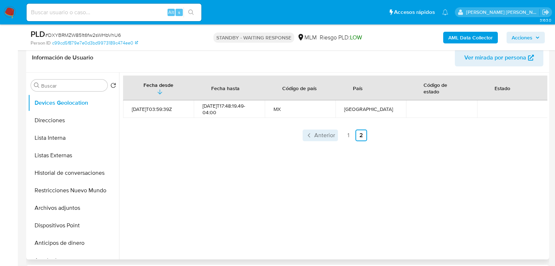
click at [325, 135] on span "Anterior" at bounding box center [324, 135] width 21 height 6
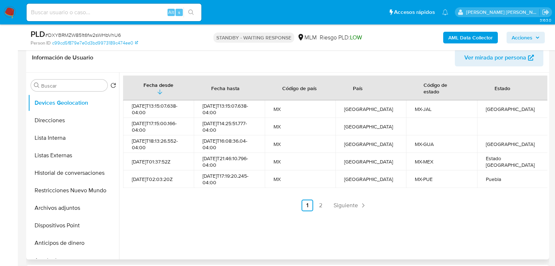
click at [458, 189] on div "Fecha desde Fecha hasta Código de país País Código de estado Estado 2025-08-24T…" at bounding box center [335, 142] width 424 height 135
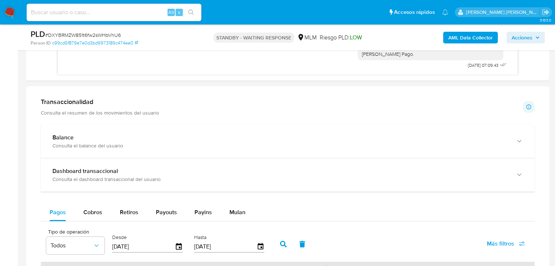
scroll to position [633, 0]
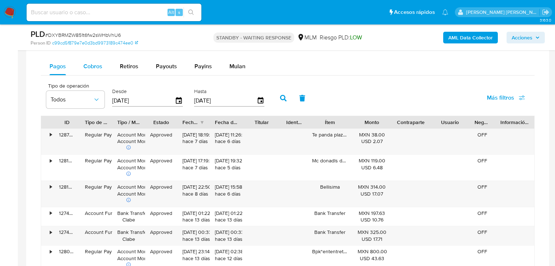
click at [99, 70] on div "Cobros" at bounding box center [92, 66] width 19 height 17
select select "10"
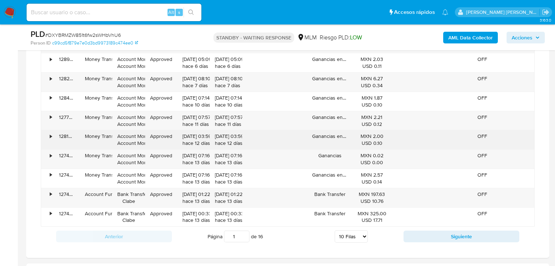
scroll to position [750, 0]
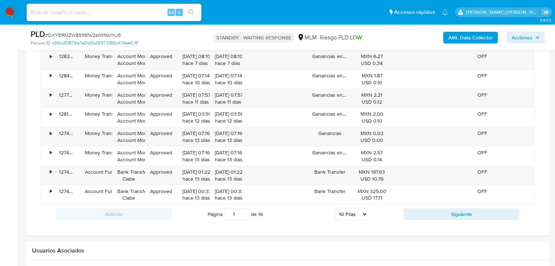
click at [431, 208] on button "Siguiente" at bounding box center [462, 214] width 116 height 12
type input "2"
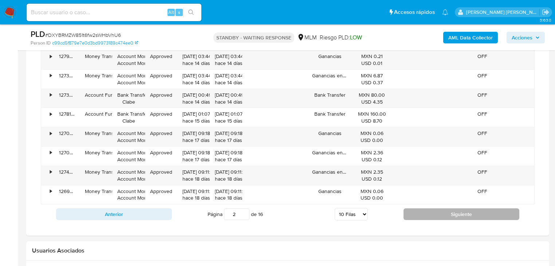
click at [433, 212] on button "Siguiente" at bounding box center [462, 214] width 116 height 12
click at [434, 212] on button "Siguiente" at bounding box center [462, 214] width 116 height 12
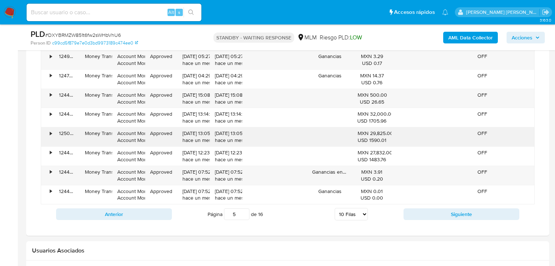
click at [353, 119] on div "• 125606670094 Money Transfer Account Money Account Money Approved 10/09/2025 0…" at bounding box center [288, 108] width 494 height 193
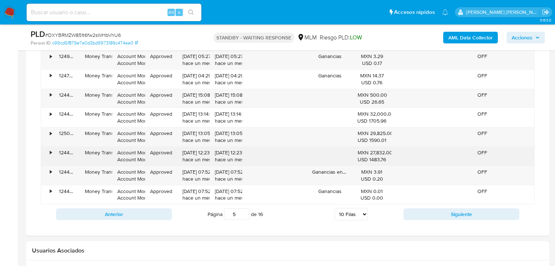
drag, startPoint x: 369, startPoint y: 150, endPoint x: 390, endPoint y: 153, distance: 21.7
click at [386, 153] on div "MXN 27,832.00 USD 1483.76" at bounding box center [372, 156] width 29 height 14
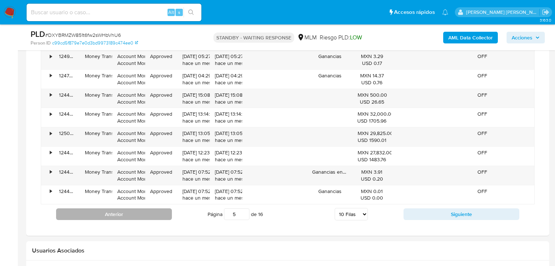
click at [148, 215] on button "Anterior" at bounding box center [114, 214] width 116 height 12
type input "4"
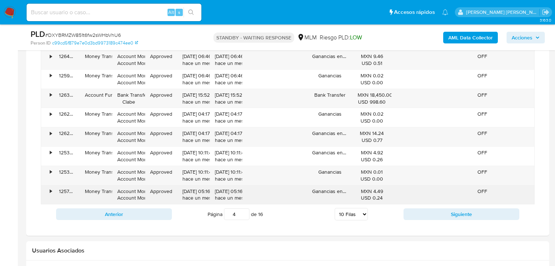
drag, startPoint x: 173, startPoint y: 172, endPoint x: 165, endPoint y: 194, distance: 24.2
click at [172, 173] on div "Approved" at bounding box center [161, 175] width 32 height 19
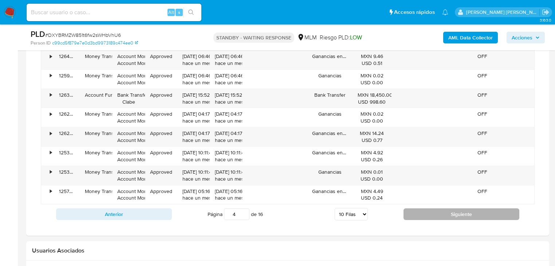
click at [432, 214] on button "Siguiente" at bounding box center [462, 214] width 116 height 12
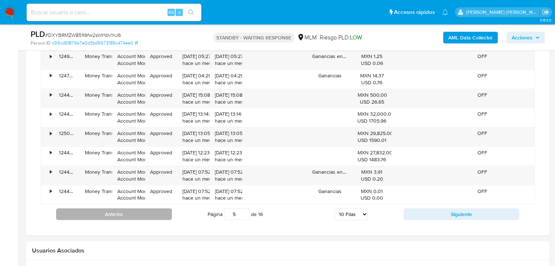
click at [142, 215] on button "Anterior" at bounding box center [114, 214] width 116 height 12
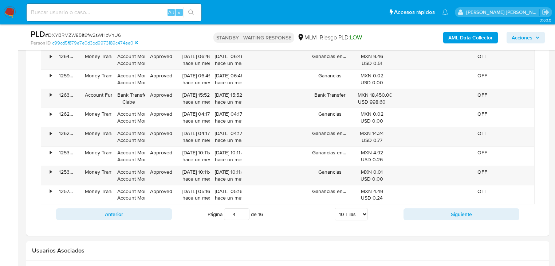
drag, startPoint x: 437, startPoint y: 211, endPoint x: 431, endPoint y: 204, distance: 9.3
click at [437, 211] on button "Siguiente" at bounding box center [462, 214] width 116 height 12
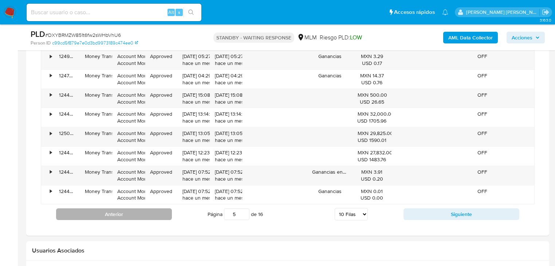
click at [141, 209] on button "Anterior" at bounding box center [114, 214] width 116 height 12
click at [163, 212] on button "Anterior" at bounding box center [114, 214] width 116 height 12
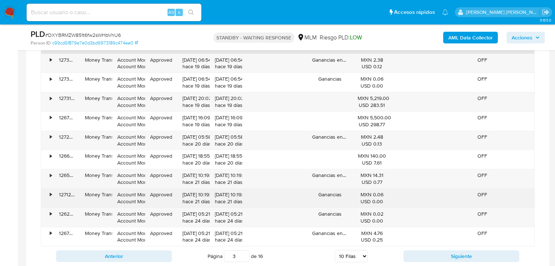
scroll to position [720, 0]
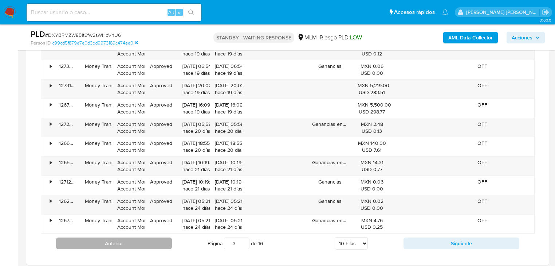
click at [149, 240] on button "Anterior" at bounding box center [114, 243] width 116 height 12
click at [160, 240] on button "Anterior" at bounding box center [114, 243] width 116 height 12
type input "1"
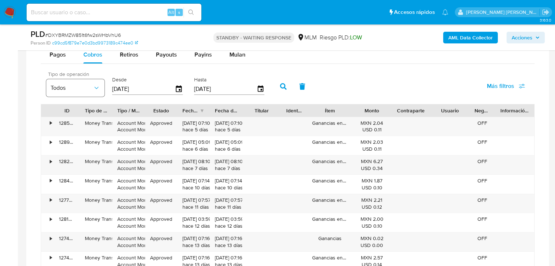
scroll to position [604, 0]
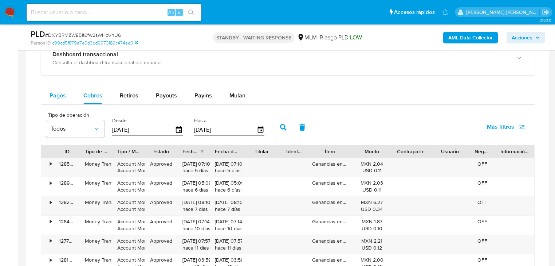
click at [67, 94] on button "Pagos" at bounding box center [58, 95] width 34 height 17
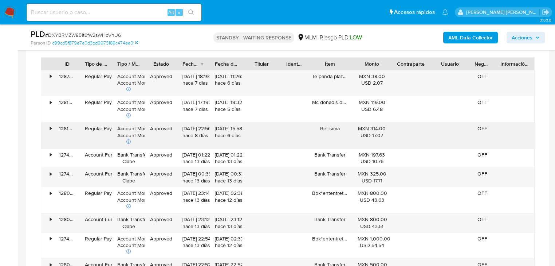
scroll to position [720, 0]
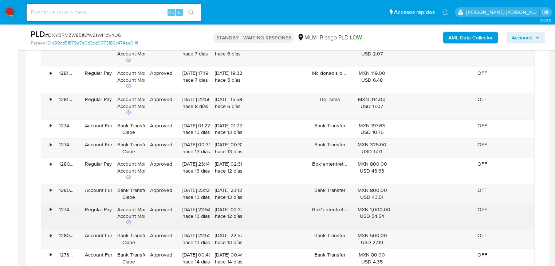
drag, startPoint x: 318, startPoint y: 211, endPoint x: 377, endPoint y: 211, distance: 59.7
click at [375, 211] on div "• 127450619663 Regular Payment Account Money Account Money Approved 29/09/2025 …" at bounding box center [287, 216] width 493 height 26
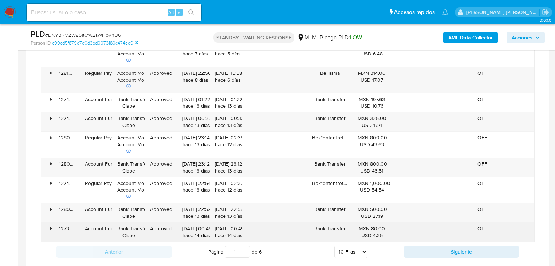
scroll to position [779, 0]
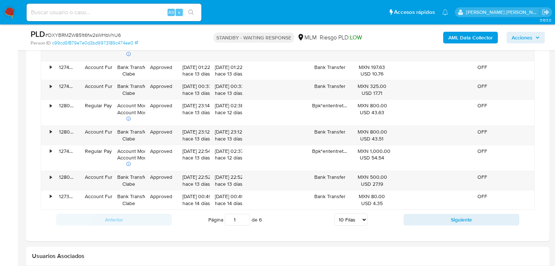
click at [418, 211] on div "Anterior Página 1 de 6 5 Filas 10 Filas 20 Filas 25 Filas 50 Filas 100 Filas Si…" at bounding box center [288, 219] width 494 height 20
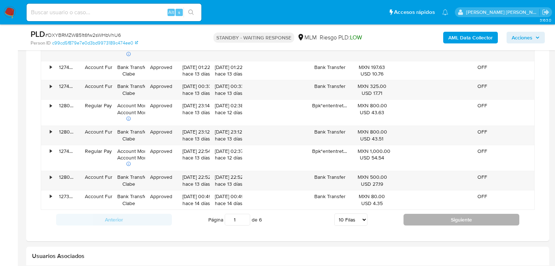
click at [420, 216] on button "Siguiente" at bounding box center [462, 219] width 116 height 12
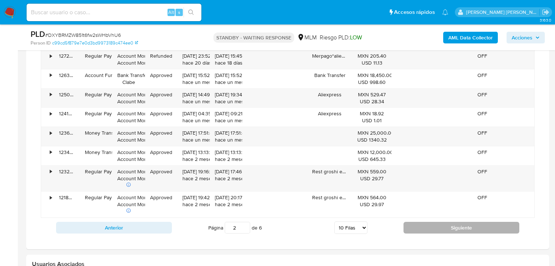
scroll to position [750, 0]
click at [415, 225] on button "Siguiente" at bounding box center [462, 228] width 116 height 12
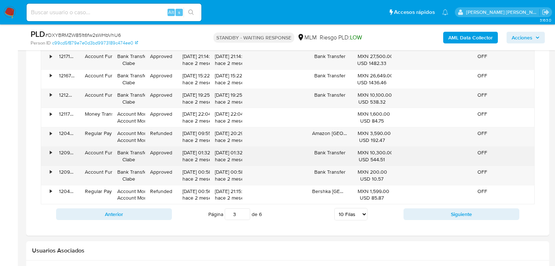
drag, startPoint x: 354, startPoint y: 145, endPoint x: 381, endPoint y: 152, distance: 27.7
click at [381, 152] on div "• 121767995928 Account Fund Bank Transfer Clabe Approved 10/08/2025 14:05:07 ha…" at bounding box center [288, 108] width 494 height 193
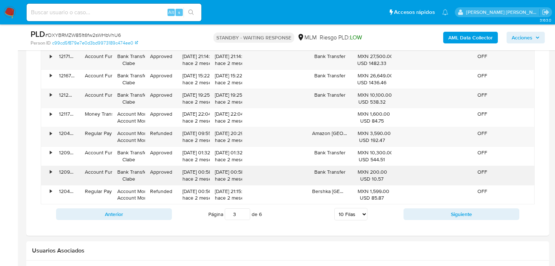
click at [380, 168] on div "MXN 200.00 USD 10.57" at bounding box center [372, 175] width 29 height 14
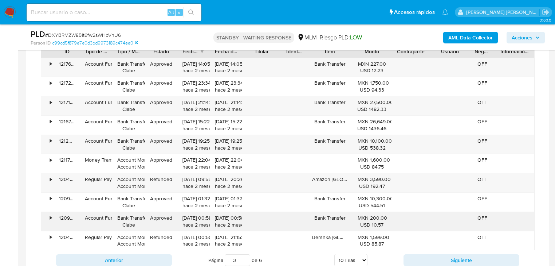
scroll to position [691, 0]
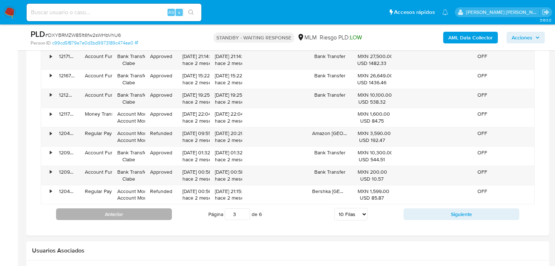
click at [140, 209] on button "Anterior" at bounding box center [114, 214] width 116 height 12
type input "2"
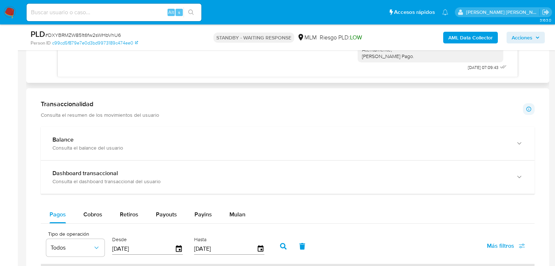
scroll to position [429, 0]
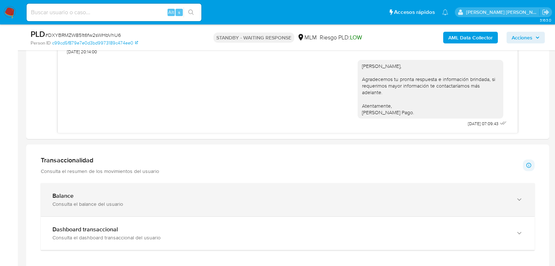
click at [99, 208] on div "Balance Consulta el balance del usuario" at bounding box center [288, 199] width 494 height 33
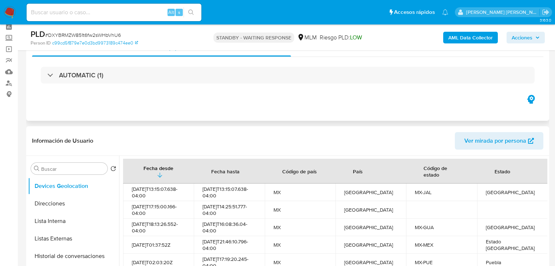
scroll to position [0, 0]
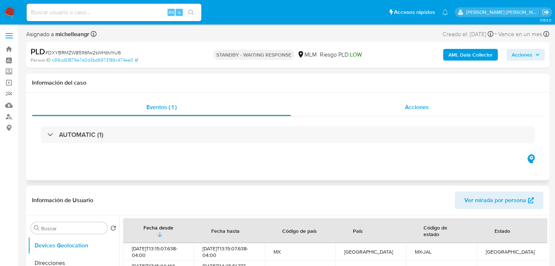
click at [422, 114] on div "Acciones" at bounding box center [417, 106] width 253 height 17
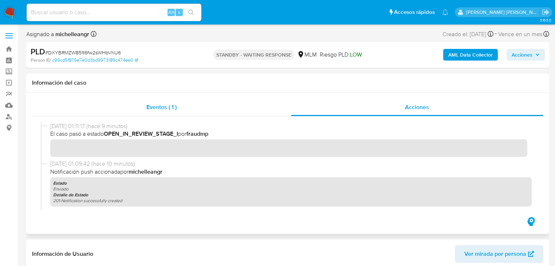
click at [165, 106] on span "Eventos ( 1 )" at bounding box center [161, 107] width 30 height 8
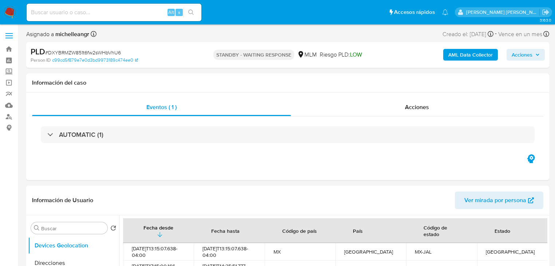
click at [63, 54] on span "# DXYBRMZW851t6fw2sWHbVhU6" at bounding box center [83, 52] width 76 height 7
copy span "DXYBRMZW851t6fw2sWHbVhU6"
click at [417, 108] on span "Acciones" at bounding box center [417, 107] width 24 height 8
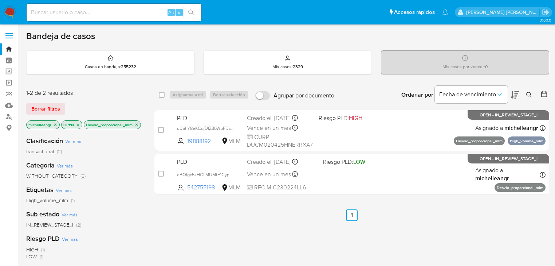
click at [76, 8] on input at bounding box center [114, 12] width 175 height 9
paste input "iJelwCYvbLIhVeOp1jfMhUxK"
type input "iJelwCYvbLIhVeOp1jfMhUxK"
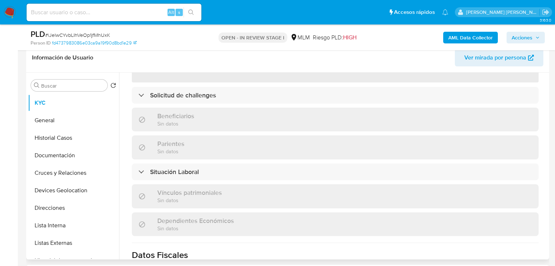
scroll to position [279, 0]
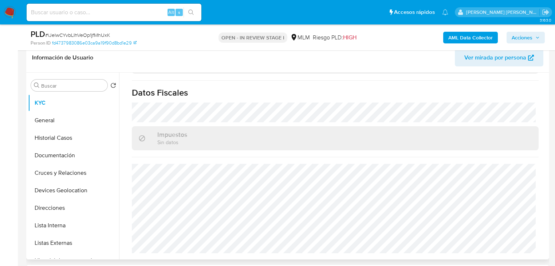
select select "10"
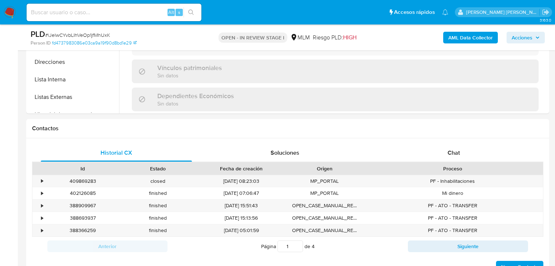
scroll to position [455, 0]
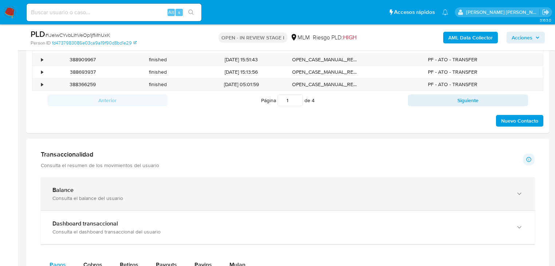
click at [143, 182] on div "Balance Consulta el balance del usuario" at bounding box center [288, 193] width 494 height 33
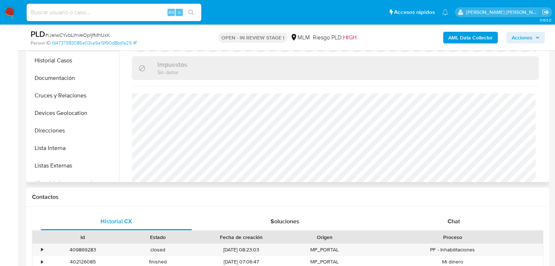
scroll to position [87, 0]
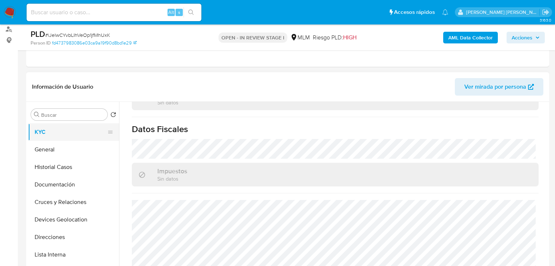
click at [44, 134] on button "KYC" at bounding box center [70, 131] width 85 height 17
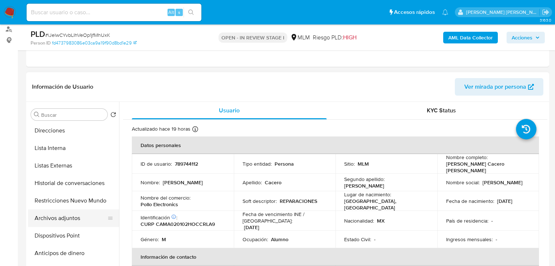
scroll to position [175, 0]
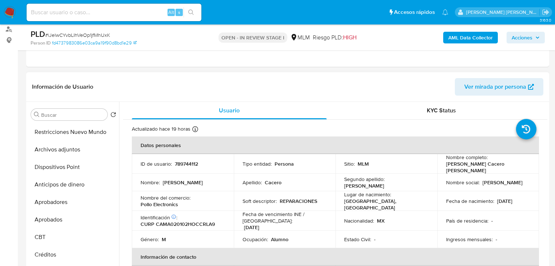
drag, startPoint x: 70, startPoint y: 155, endPoint x: 447, endPoint y: 164, distance: 377.4
click at [70, 155] on button "Archivos adjuntos" at bounding box center [73, 149] width 91 height 17
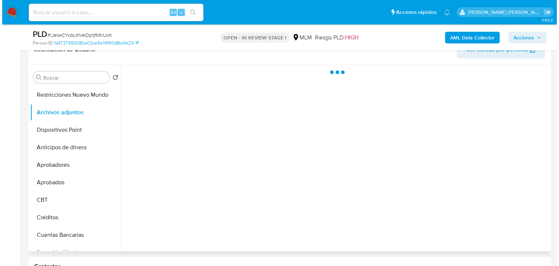
scroll to position [146, 0]
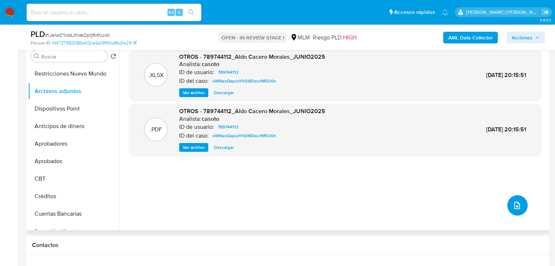
click at [513, 198] on button "upload-file" at bounding box center [517, 205] width 20 height 20
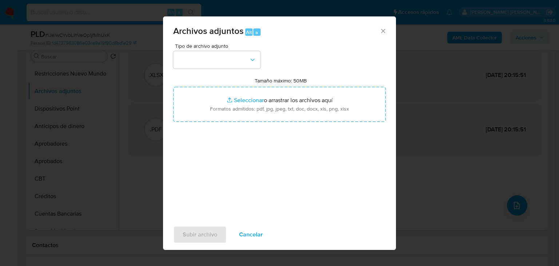
click at [382, 30] on icon "Cerrar" at bounding box center [383, 30] width 7 height 7
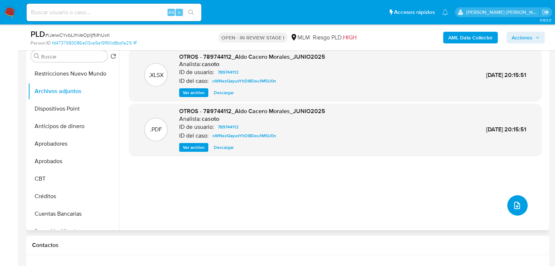
click at [514, 204] on icon "upload-file" at bounding box center [517, 204] width 6 height 7
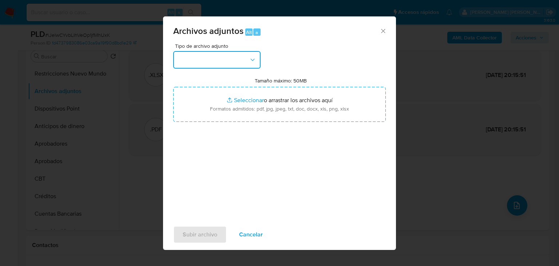
click at [203, 62] on button "button" at bounding box center [216, 59] width 87 height 17
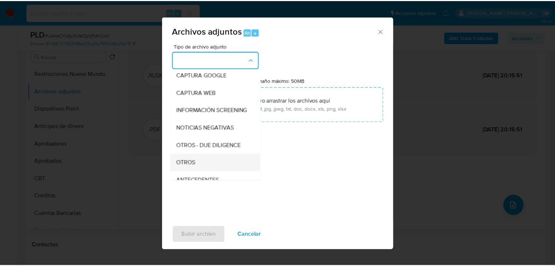
scroll to position [50, 0]
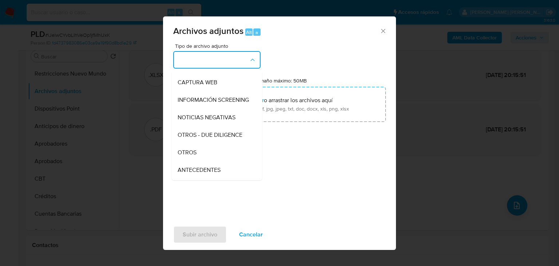
click at [191, 156] on span "OTROS" at bounding box center [187, 152] width 19 height 7
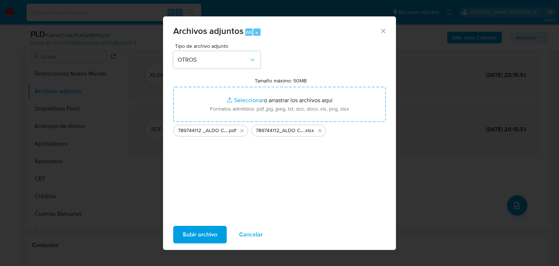
drag, startPoint x: 256, startPoint y: 101, endPoint x: 205, endPoint y: 233, distance: 141.5
click at [205, 233] on span "Subir archivo" at bounding box center [200, 234] width 35 height 16
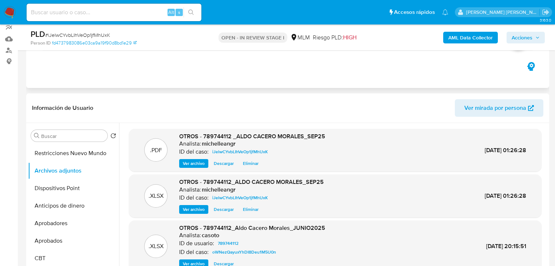
scroll to position [0, 0]
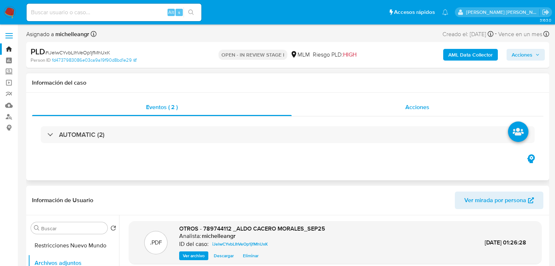
click at [413, 102] on div "Acciones" at bounding box center [418, 106] width 252 height 17
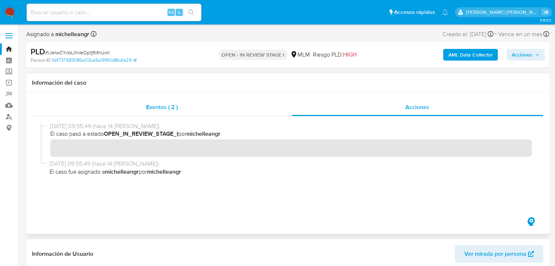
click at [162, 103] on span "Eventos ( 2 )" at bounding box center [162, 107] width 32 height 8
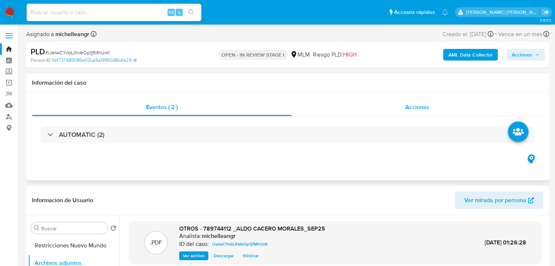
click at [417, 110] on span "Acciones" at bounding box center [417, 107] width 24 height 8
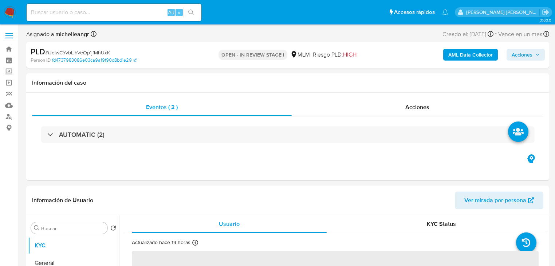
select select "10"
click at [412, 110] on span "Acciones" at bounding box center [417, 107] width 24 height 8
click at [414, 109] on span "Acciones" at bounding box center [417, 107] width 24 height 8
select select "10"
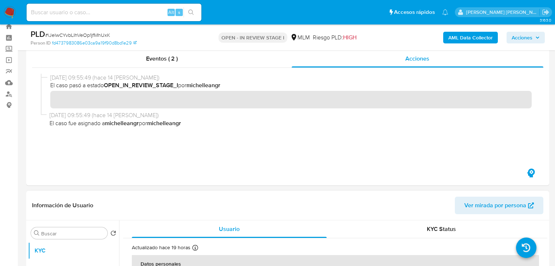
scroll to position [117, 0]
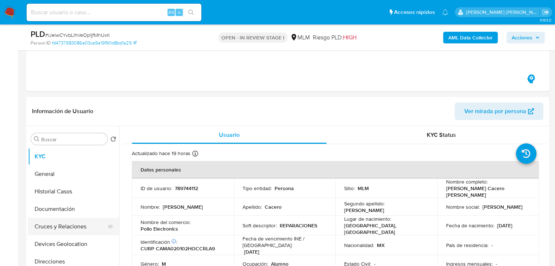
click at [78, 217] on button "Cruces y Relaciones" at bounding box center [70, 225] width 85 height 17
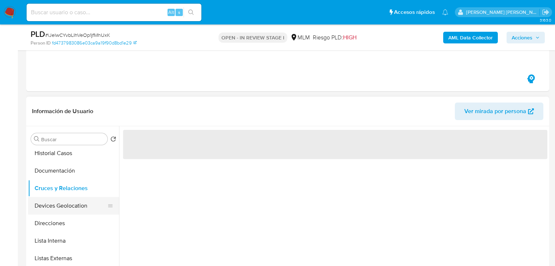
scroll to position [146, 0]
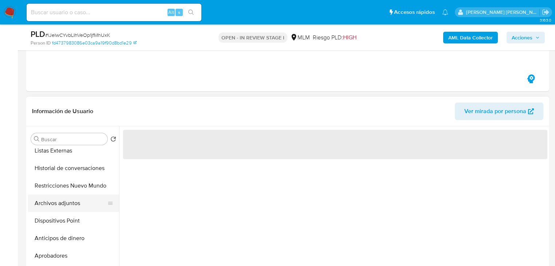
click at [68, 196] on button "Archivos adjuntos" at bounding box center [70, 202] width 85 height 17
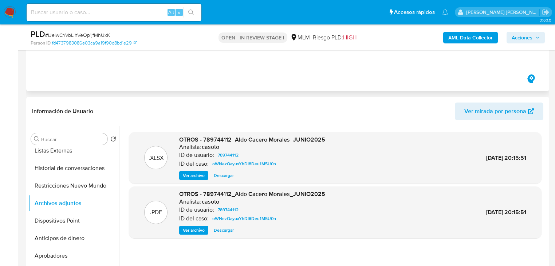
scroll to position [0, 0]
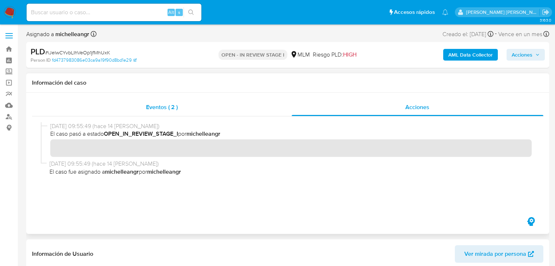
click at [172, 107] on span "Eventos ( 2 )" at bounding box center [162, 107] width 32 height 8
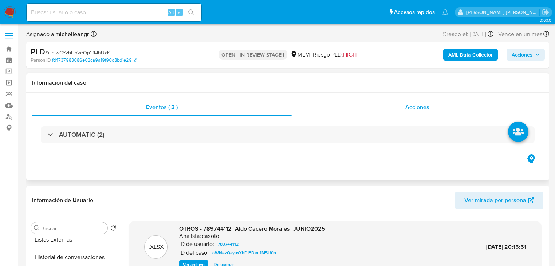
click at [414, 109] on span "Acciones" at bounding box center [417, 107] width 24 height 8
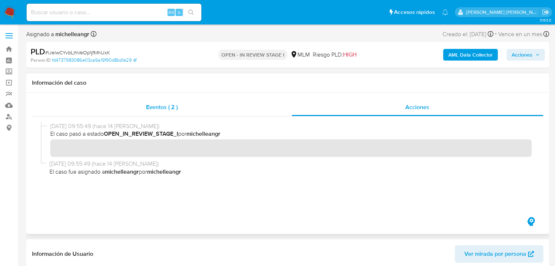
click at [165, 112] on div "Eventos ( 2 )" at bounding box center [162, 106] width 260 height 17
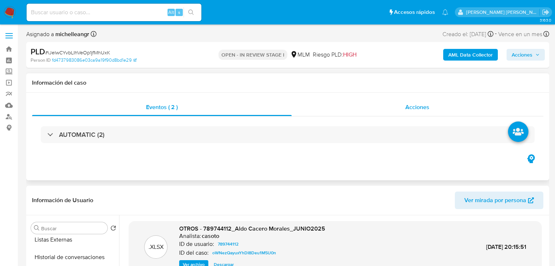
click at [407, 111] on span "Acciones" at bounding box center [417, 107] width 24 height 8
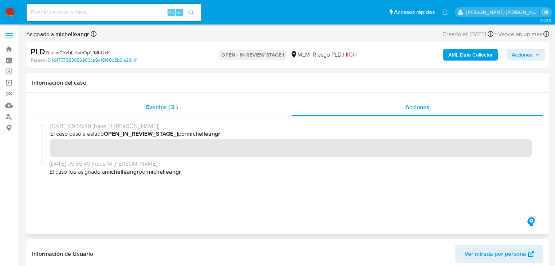
click at [157, 111] on span "Eventos ( 2 )" at bounding box center [162, 107] width 32 height 8
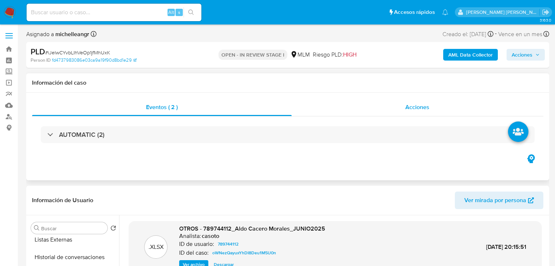
click at [428, 105] on span "Acciones" at bounding box center [417, 107] width 24 height 8
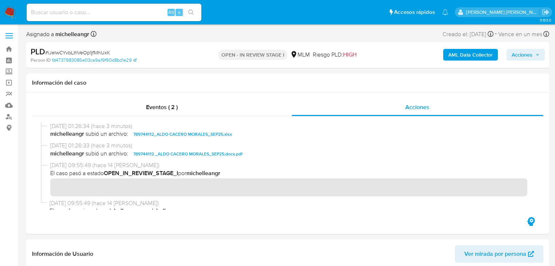
click at [524, 54] on span "Acciones" at bounding box center [522, 55] width 21 height 12
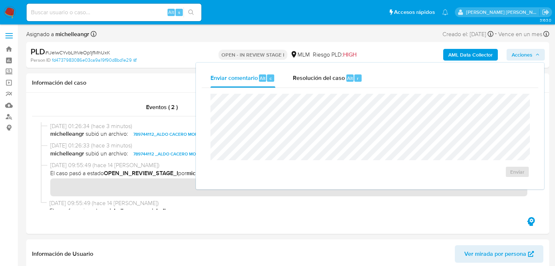
click at [313, 82] on div "Resolución del caso Alt r" at bounding box center [328, 77] width 70 height 19
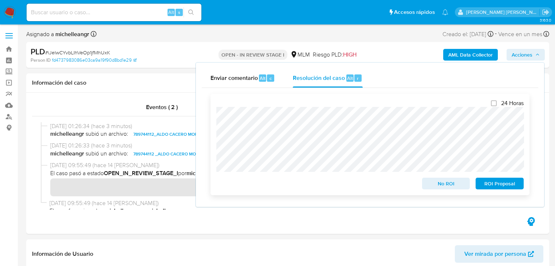
click at [487, 183] on span "ROI Proposal" at bounding box center [500, 183] width 38 height 10
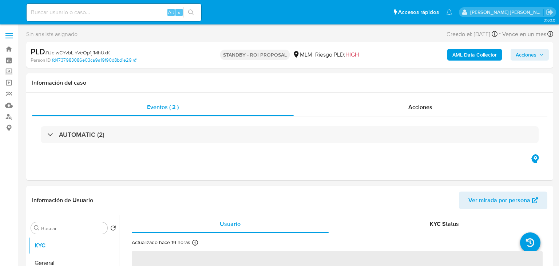
select select "10"
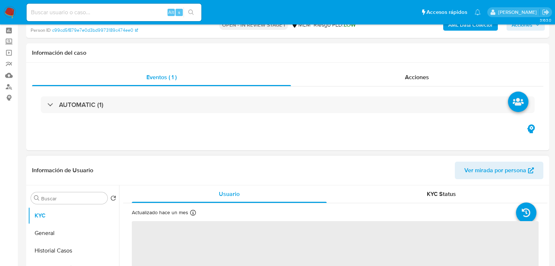
scroll to position [87, 0]
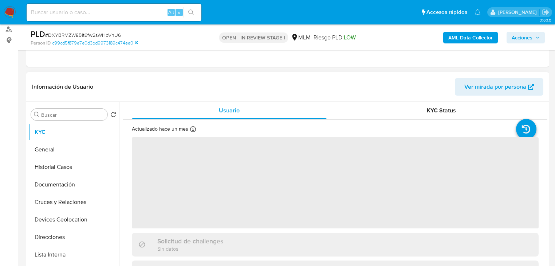
select select "10"
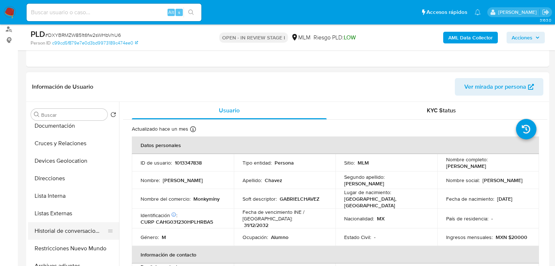
scroll to position [117, 0]
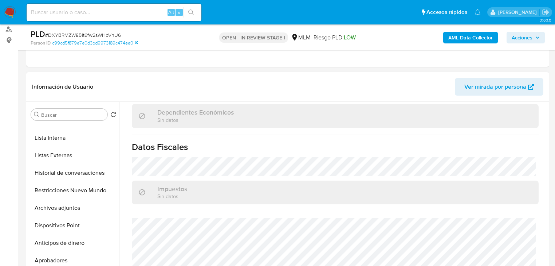
scroll to position [460, 0]
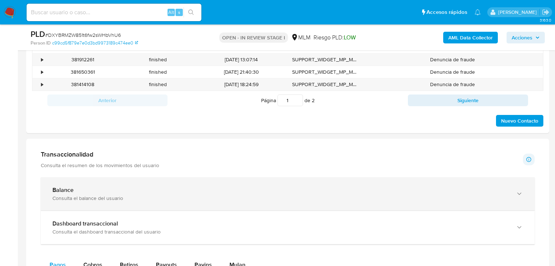
click at [222, 200] on div "Consulta el balance del usuario" at bounding box center [280, 197] width 456 height 7
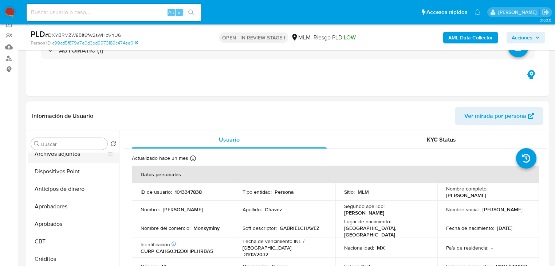
scroll to position [175, 0]
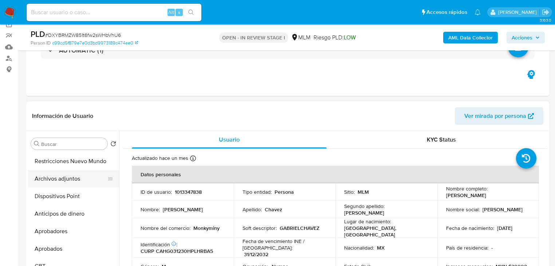
click at [72, 178] on button "Archivos adjuntos" at bounding box center [70, 178] width 85 height 17
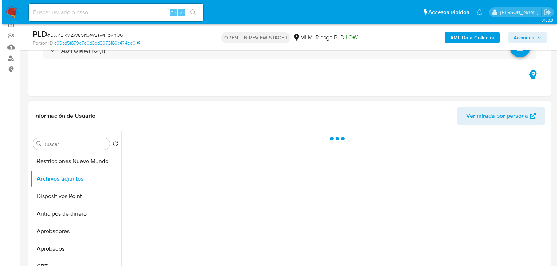
scroll to position [146, 0]
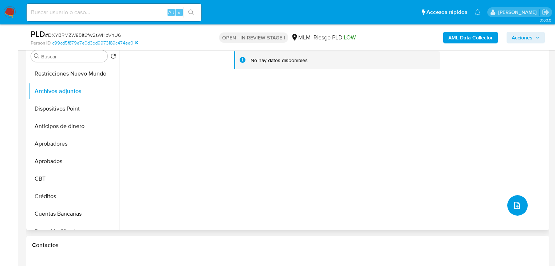
click at [513, 206] on icon "upload-file" at bounding box center [517, 205] width 9 height 9
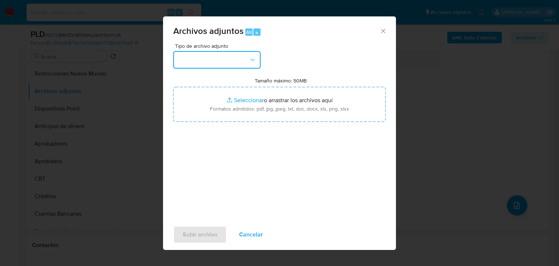
click at [227, 60] on button "button" at bounding box center [216, 59] width 87 height 17
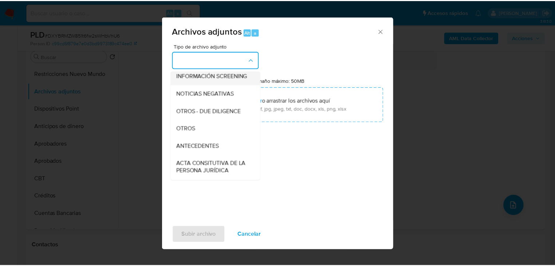
scroll to position [79, 0]
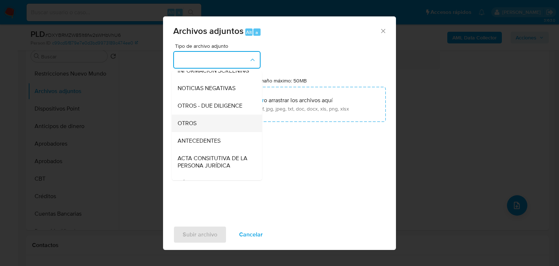
click at [204, 128] on div "OTROS" at bounding box center [215, 122] width 74 height 17
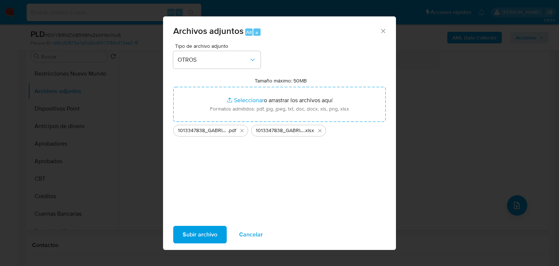
click at [209, 231] on span "Subir archivo" at bounding box center [200, 234] width 35 height 16
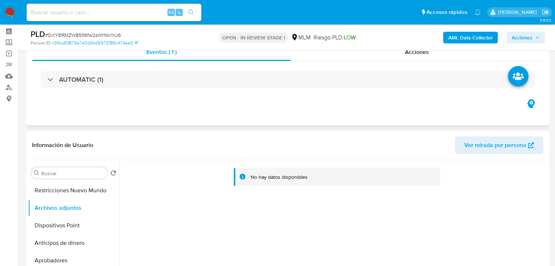
scroll to position [29, 0]
click at [421, 58] on div "Acciones" at bounding box center [417, 51] width 253 height 17
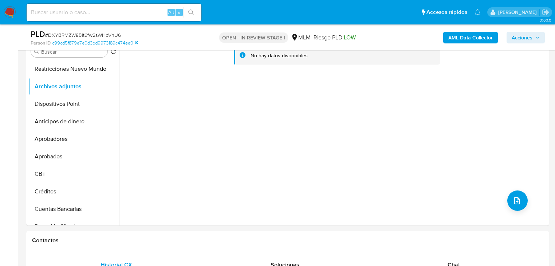
scroll to position [408, 0]
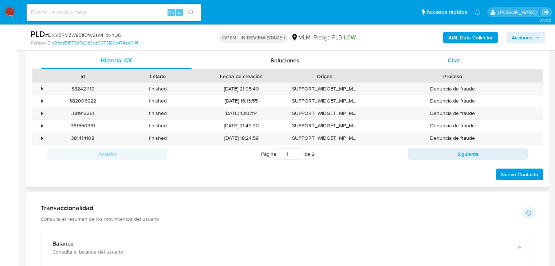
click at [457, 61] on span "Chat" at bounding box center [454, 60] width 12 height 8
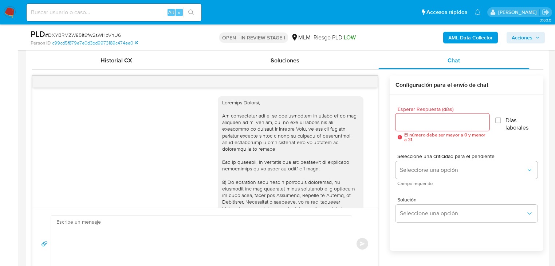
scroll to position [365, 0]
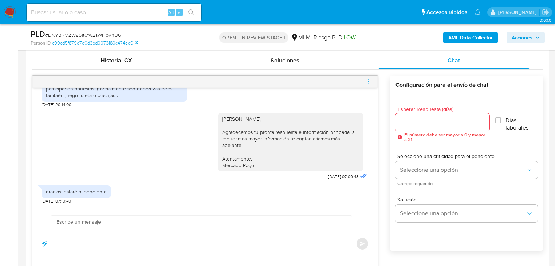
click at [364, 82] on div at bounding box center [204, 82] width 345 height 12
click at [369, 81] on icon "menu-action" at bounding box center [368, 81] width 1 height 1
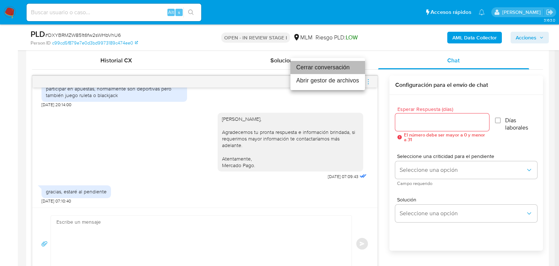
click at [312, 70] on li "Cerrar conversación" at bounding box center [328, 67] width 75 height 13
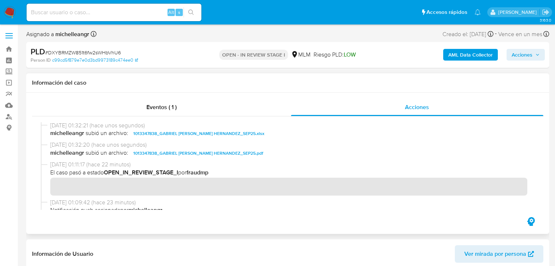
scroll to position [0, 0]
click at [523, 57] on span "Acciones" at bounding box center [522, 55] width 21 height 12
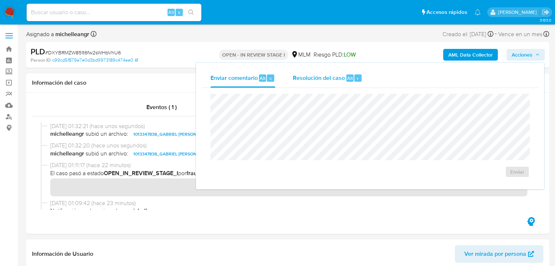
click at [335, 80] on span "Resolución del caso" at bounding box center [319, 78] width 52 height 8
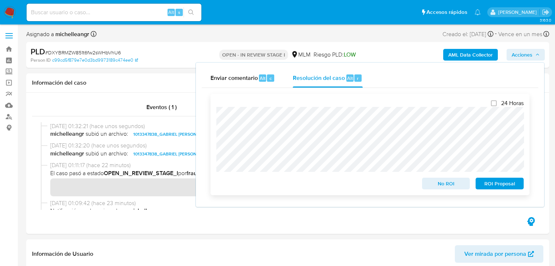
click at [450, 185] on span "No ROI" at bounding box center [446, 183] width 38 height 10
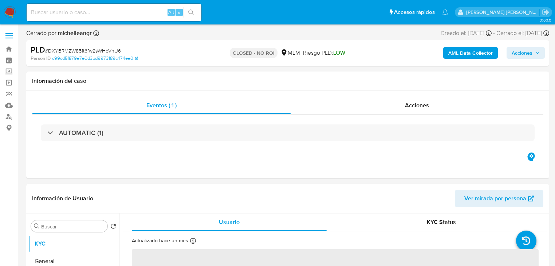
select select "10"
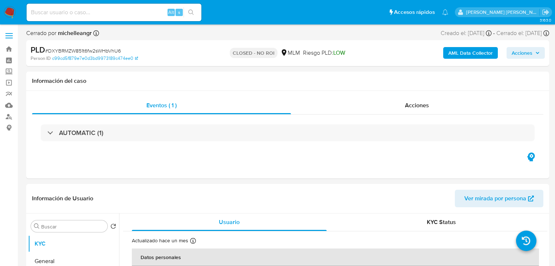
click at [12, 10] on img at bounding box center [10, 12] width 12 height 12
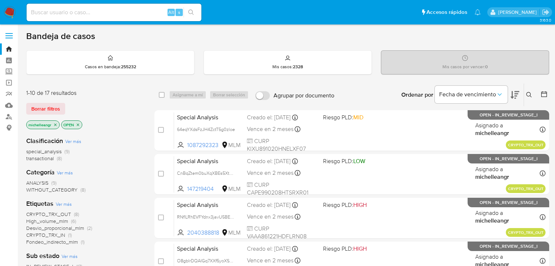
click at [54, 122] on icon "close-filter" at bounding box center [55, 124] width 4 height 4
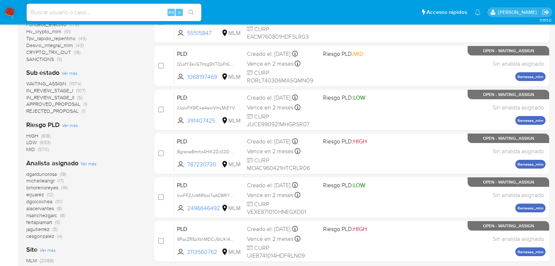
scroll to position [291, 0]
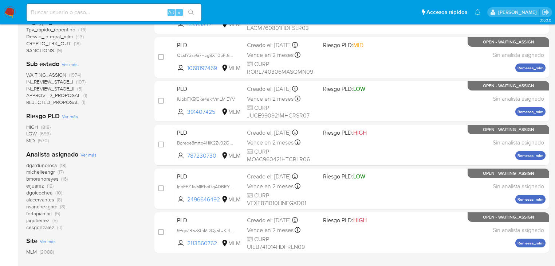
click at [43, 173] on span "michelleangr" at bounding box center [40, 171] width 28 height 7
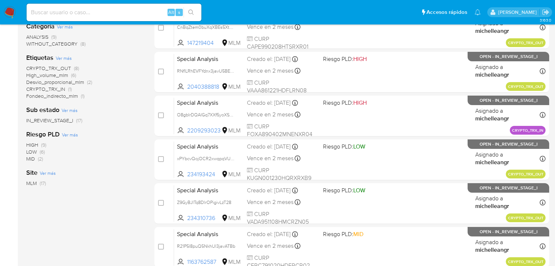
scroll to position [87, 0]
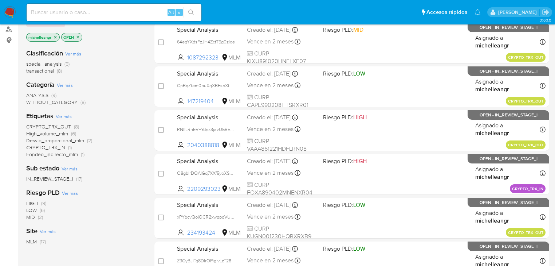
click at [63, 153] on span "Fondeo_indirecto_mlm" at bounding box center [52, 153] width 52 height 7
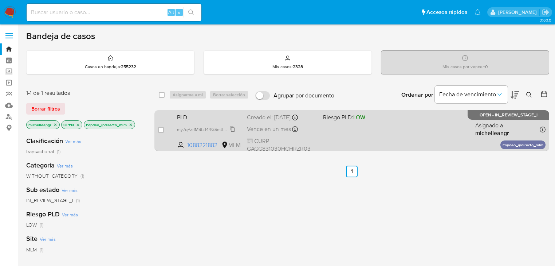
click at [232, 128] on span "my7qPzrIM9tz144GSmtIKc7t" at bounding box center [204, 129] width 55 height 8
click at [215, 118] on span "PLD" at bounding box center [209, 116] width 64 height 9
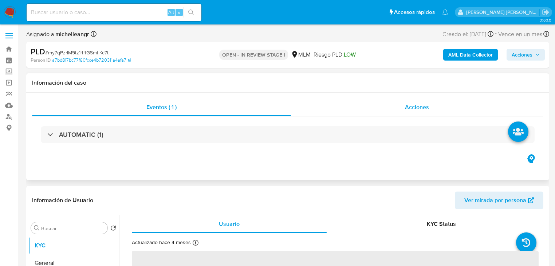
click at [413, 108] on span "Acciones" at bounding box center [417, 107] width 24 height 8
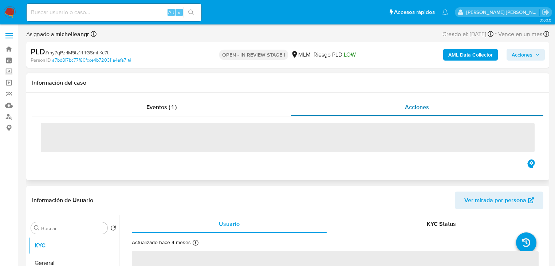
select select "10"
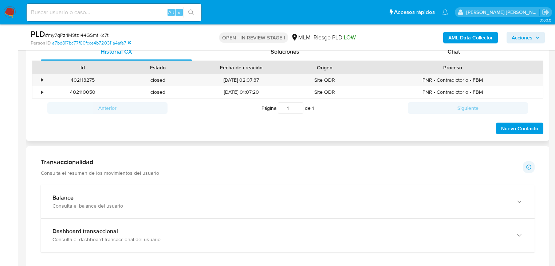
scroll to position [379, 0]
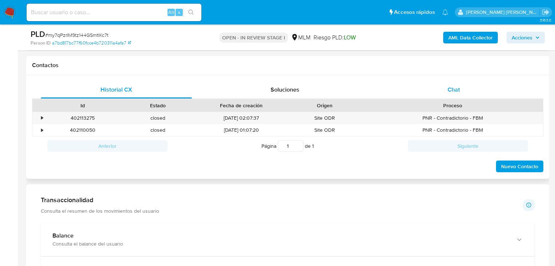
click at [455, 91] on span "Chat" at bounding box center [454, 89] width 12 height 8
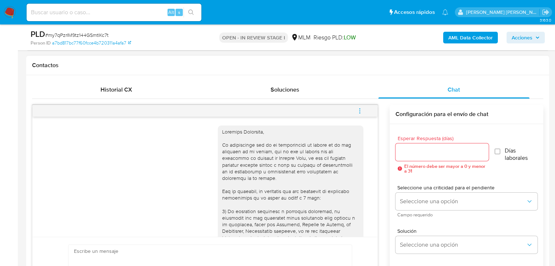
scroll to position [121, 0]
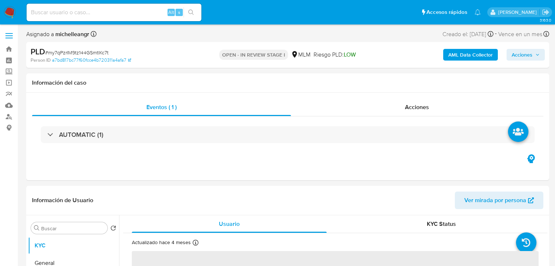
select select "10"
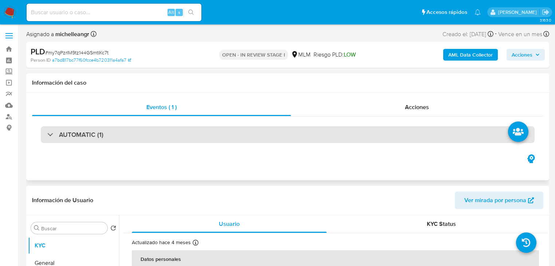
click at [157, 131] on div "AUTOMATIC (1)" at bounding box center [288, 134] width 494 height 17
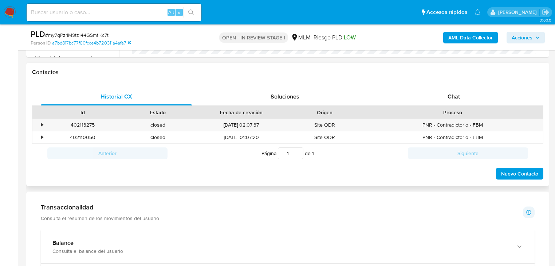
scroll to position [437, 0]
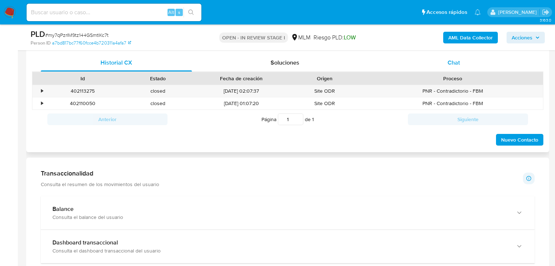
click at [460, 55] on div "Chat" at bounding box center [453, 62] width 151 height 17
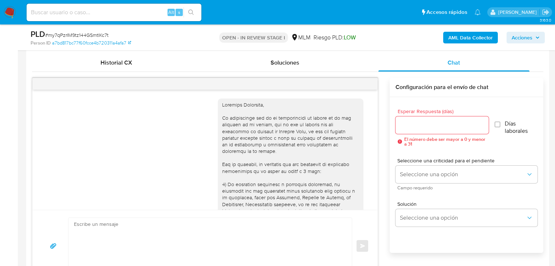
scroll to position [121, 0]
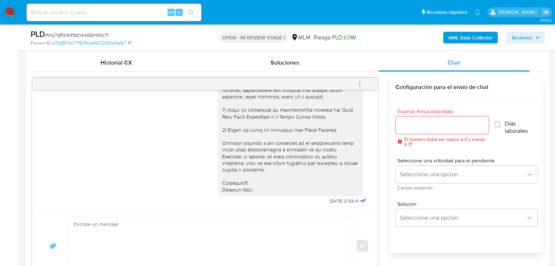
click at [359, 83] on icon "menu-action" at bounding box center [360, 83] width 7 height 7
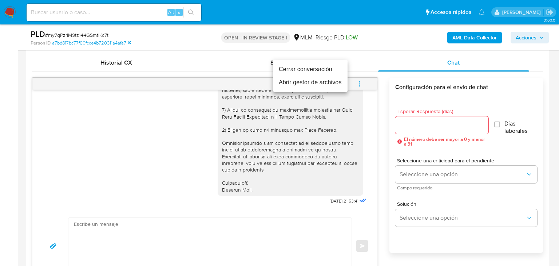
click at [298, 71] on li "Cerrar conversación" at bounding box center [310, 69] width 75 height 13
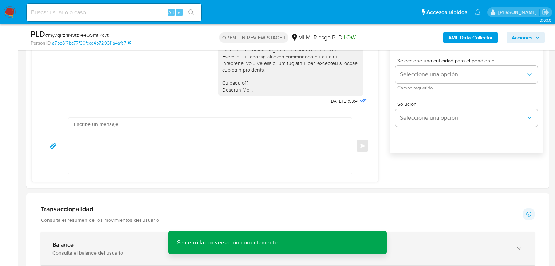
scroll to position [612, 0]
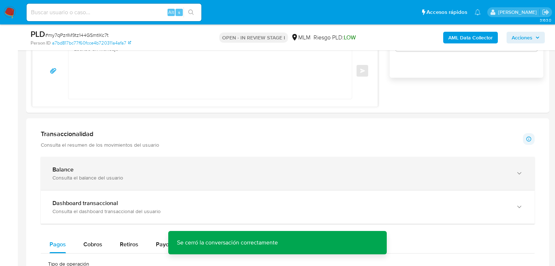
click at [200, 172] on div "Balance Consulta el balance del usuario" at bounding box center [280, 173] width 456 height 15
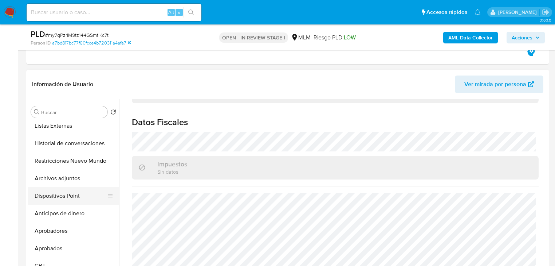
scroll to position [146, 0]
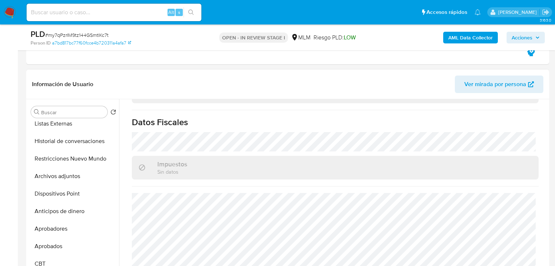
drag, startPoint x: 67, startPoint y: 179, endPoint x: 316, endPoint y: 182, distance: 249.5
click at [67, 179] on button "Archivos adjuntos" at bounding box center [73, 175] width 91 height 17
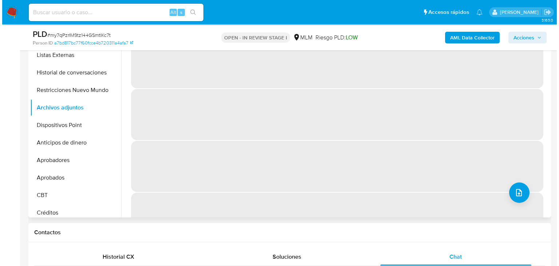
scroll to position [262, 0]
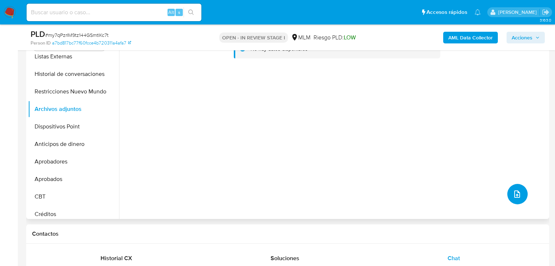
click at [514, 191] on icon "upload-file" at bounding box center [517, 193] width 6 height 7
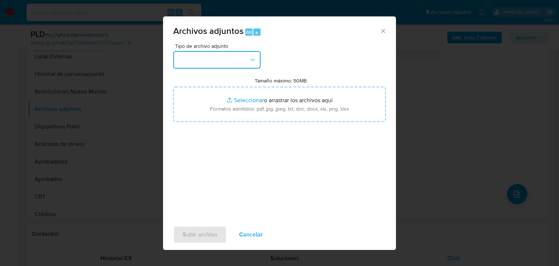
click at [228, 62] on button "button" at bounding box center [216, 59] width 87 height 17
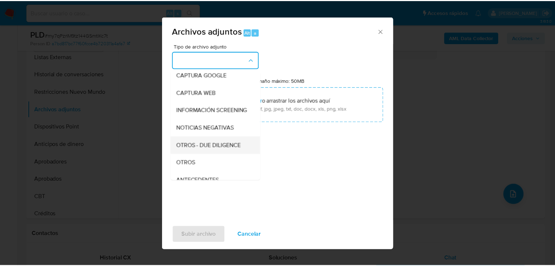
scroll to position [50, 0]
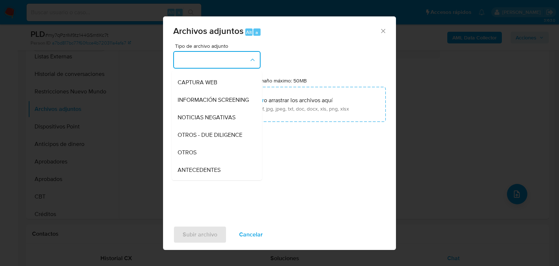
drag, startPoint x: 194, startPoint y: 159, endPoint x: 202, endPoint y: 155, distance: 9.1
click at [194, 156] on span "OTROS" at bounding box center [187, 152] width 19 height 7
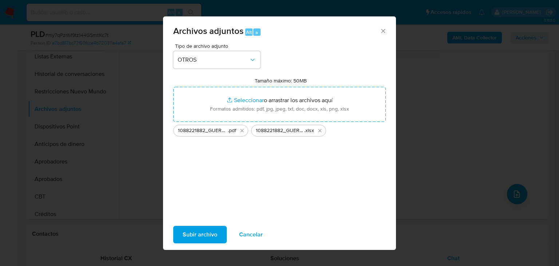
click at [191, 234] on span "Subir archivo" at bounding box center [200, 234] width 35 height 16
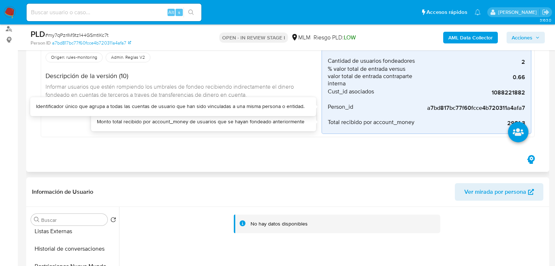
scroll to position [0, 0]
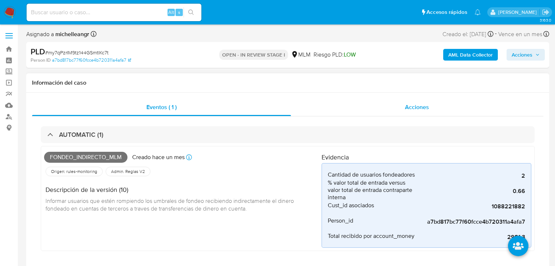
drag, startPoint x: 414, startPoint y: 101, endPoint x: 414, endPoint y: 108, distance: 7.3
click at [414, 101] on div "Acciones" at bounding box center [417, 106] width 253 height 17
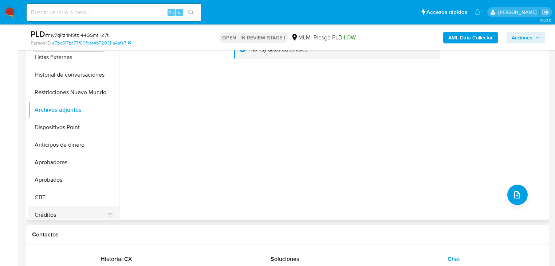
scroll to position [233, 0]
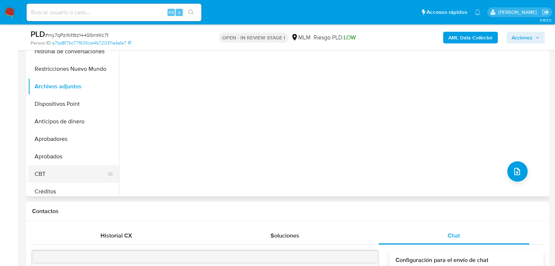
click at [79, 179] on button "CBT" at bounding box center [70, 173] width 85 height 17
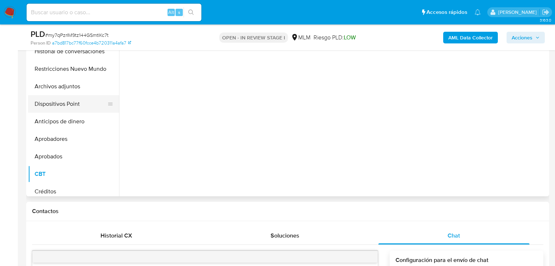
drag, startPoint x: 79, startPoint y: 143, endPoint x: 77, endPoint y: 108, distance: 35.0
click at [79, 133] on button "Aprobadores" at bounding box center [73, 138] width 91 height 17
click at [76, 103] on button "Dispositivos Point" at bounding box center [73, 103] width 91 height 17
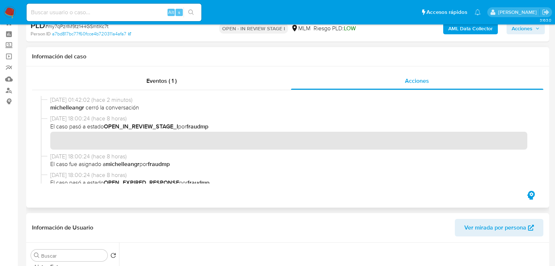
scroll to position [0, 0]
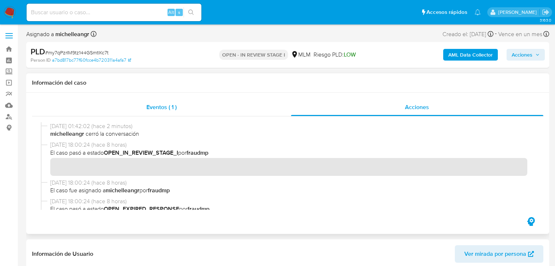
click at [171, 103] on span "Eventos ( 1 )" at bounding box center [161, 107] width 30 height 8
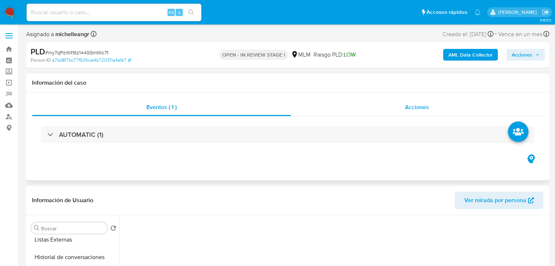
click at [422, 105] on span "Acciones" at bounding box center [417, 107] width 24 height 8
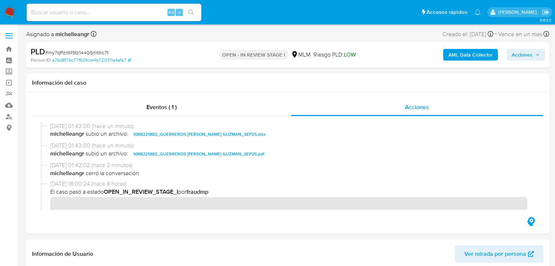
click at [520, 56] on span "Acciones" at bounding box center [522, 55] width 21 height 12
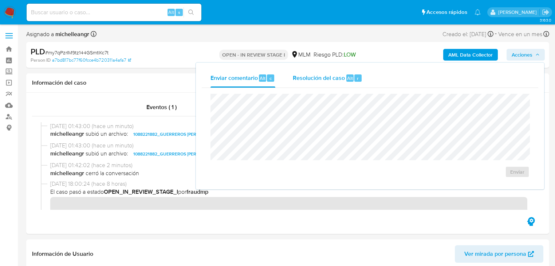
click at [325, 84] on div "Resolución del caso Alt r" at bounding box center [328, 77] width 70 height 19
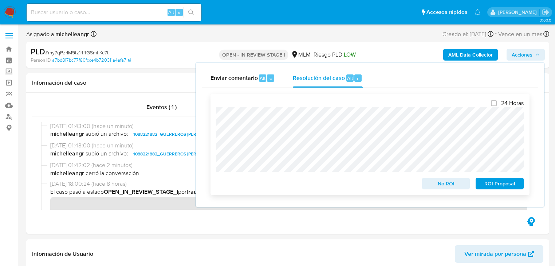
click at [500, 186] on span "ROI Proposal" at bounding box center [500, 183] width 38 height 10
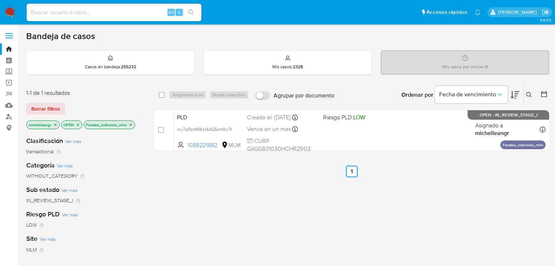
click at [133, 125] on icon "close-filter" at bounding box center [131, 124] width 4 height 4
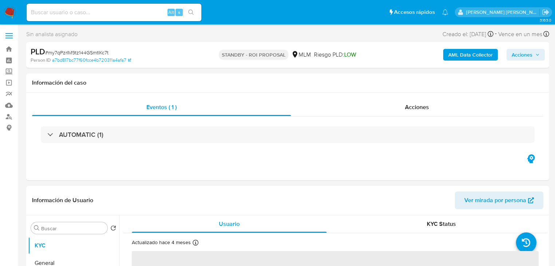
select select "10"
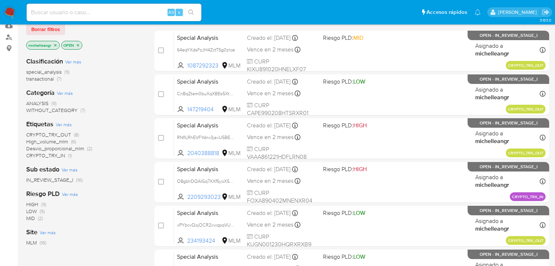
scroll to position [87, 0]
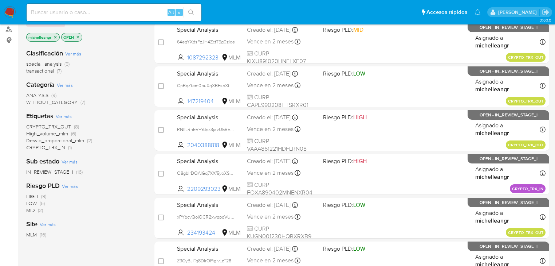
click at [66, 135] on span "High_volume_mlm" at bounding box center [47, 133] width 42 height 7
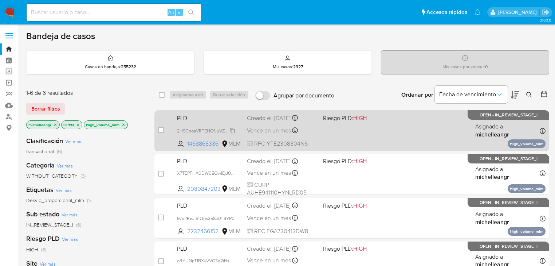
click at [231, 130] on span "2H9CnoaVRTEHGfJuVZrvX6jn" at bounding box center [207, 130] width 60 height 8
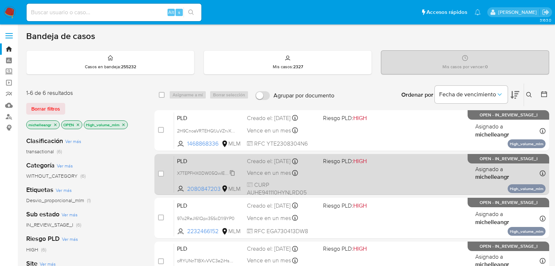
click at [232, 172] on span "X7TEPFHX0DW05QwIEjJ0Kgfk" at bounding box center [208, 172] width 63 height 8
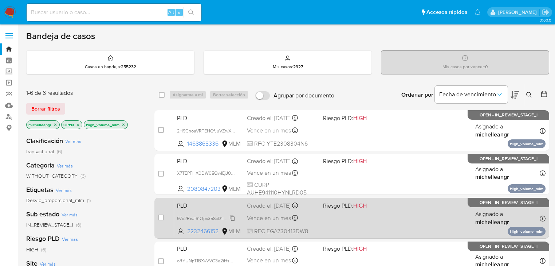
click at [233, 216] on span "97o2ReJI61Qpx35ScD1l9YP0" at bounding box center [206, 217] width 58 height 8
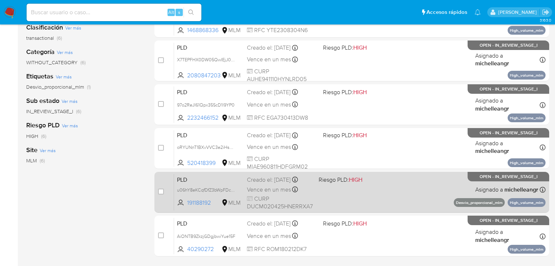
scroll to position [117, 0]
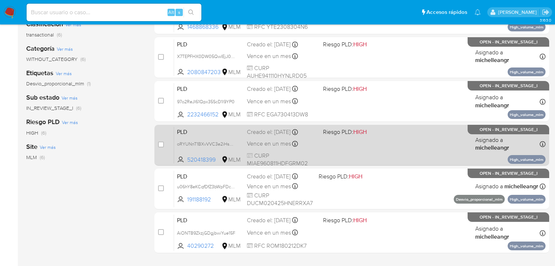
drag, startPoint x: 233, startPoint y: 142, endPoint x: 237, endPoint y: 142, distance: 4.7
click at [233, 142] on span "oRYUNnT1BXvVVC3e2iHs8E9h" at bounding box center [208, 143] width 63 height 8
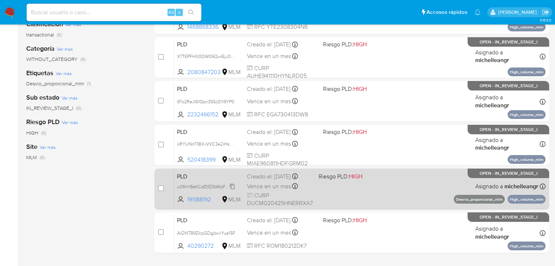
click at [228, 182] on div "u06hY8eKCqfDfZ3bWpFDcGWK" at bounding box center [206, 186] width 58 height 8
drag, startPoint x: 233, startPoint y: 232, endPoint x: 326, endPoint y: 198, distance: 99.1
click at [233, 232] on span "AiONTB9ZkzjGDgjbwiYue15F" at bounding box center [206, 232] width 58 height 7
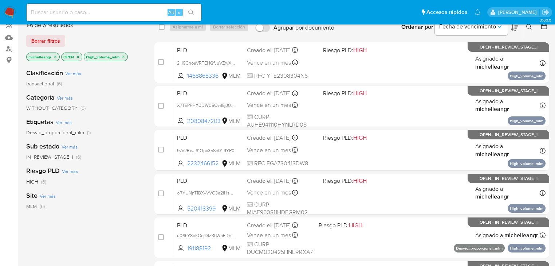
scroll to position [29, 0]
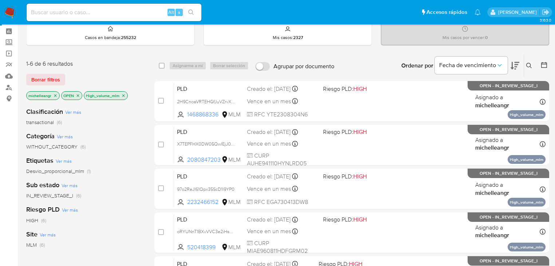
click at [125, 95] on icon "close-filter" at bounding box center [123, 95] width 4 height 4
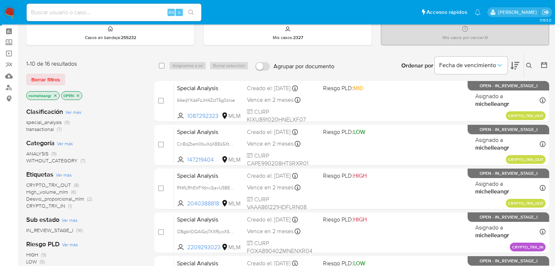
click at [66, 198] on span "Desvio_proporcional_mlm" at bounding box center [55, 198] width 58 height 7
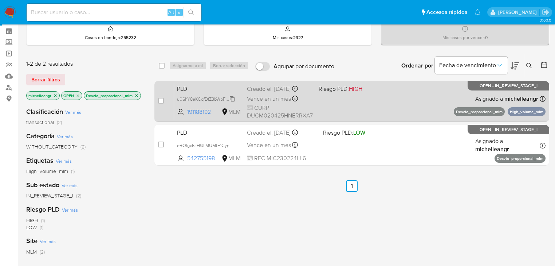
click at [231, 98] on span "u06hY8eKCqfDfZ3bWpFDcGWK" at bounding box center [209, 98] width 64 height 8
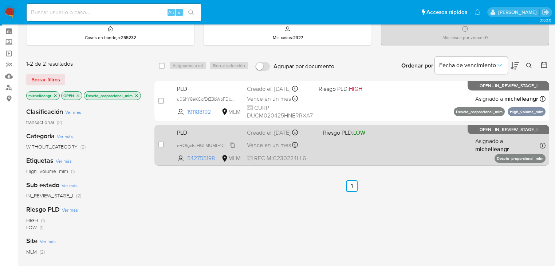
click at [230, 144] on span "eBQfgc5zHGLMUMtF1CyndAr1" at bounding box center [207, 145] width 61 height 8
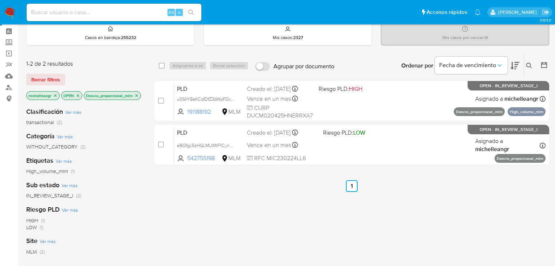
click at [138, 94] on icon "close-filter" at bounding box center [136, 95] width 4 height 4
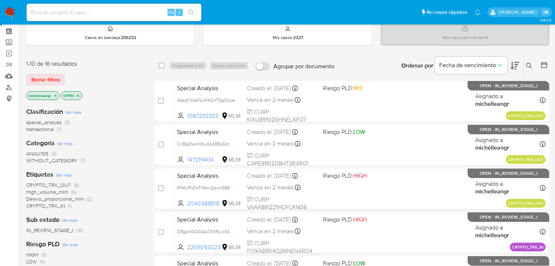
click at [56, 94] on icon "close-filter" at bounding box center [55, 95] width 4 height 4
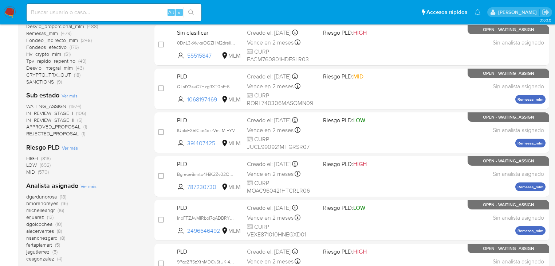
scroll to position [259, 0]
